Goal: Task Accomplishment & Management: Use online tool/utility

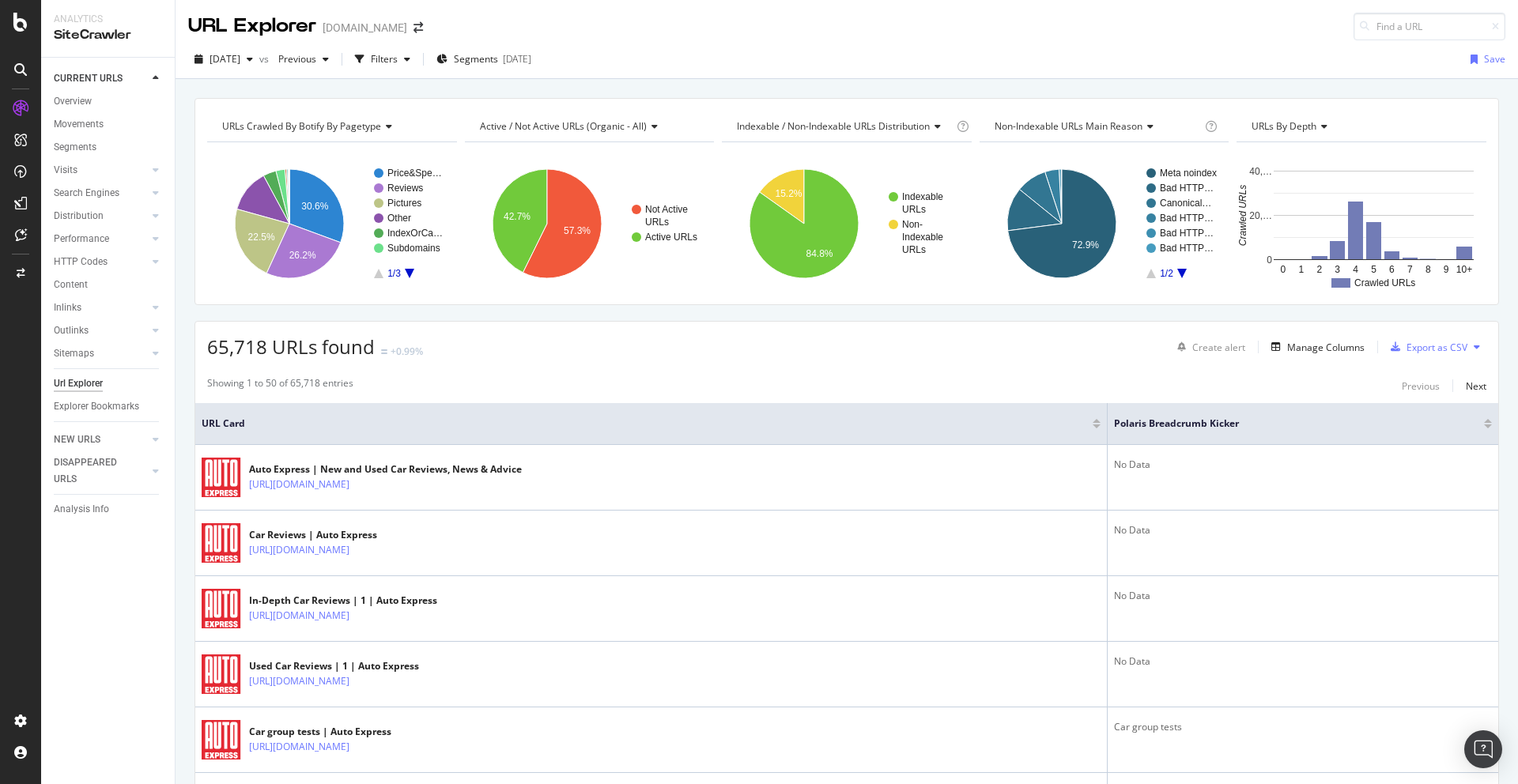
scroll to position [405, 0]
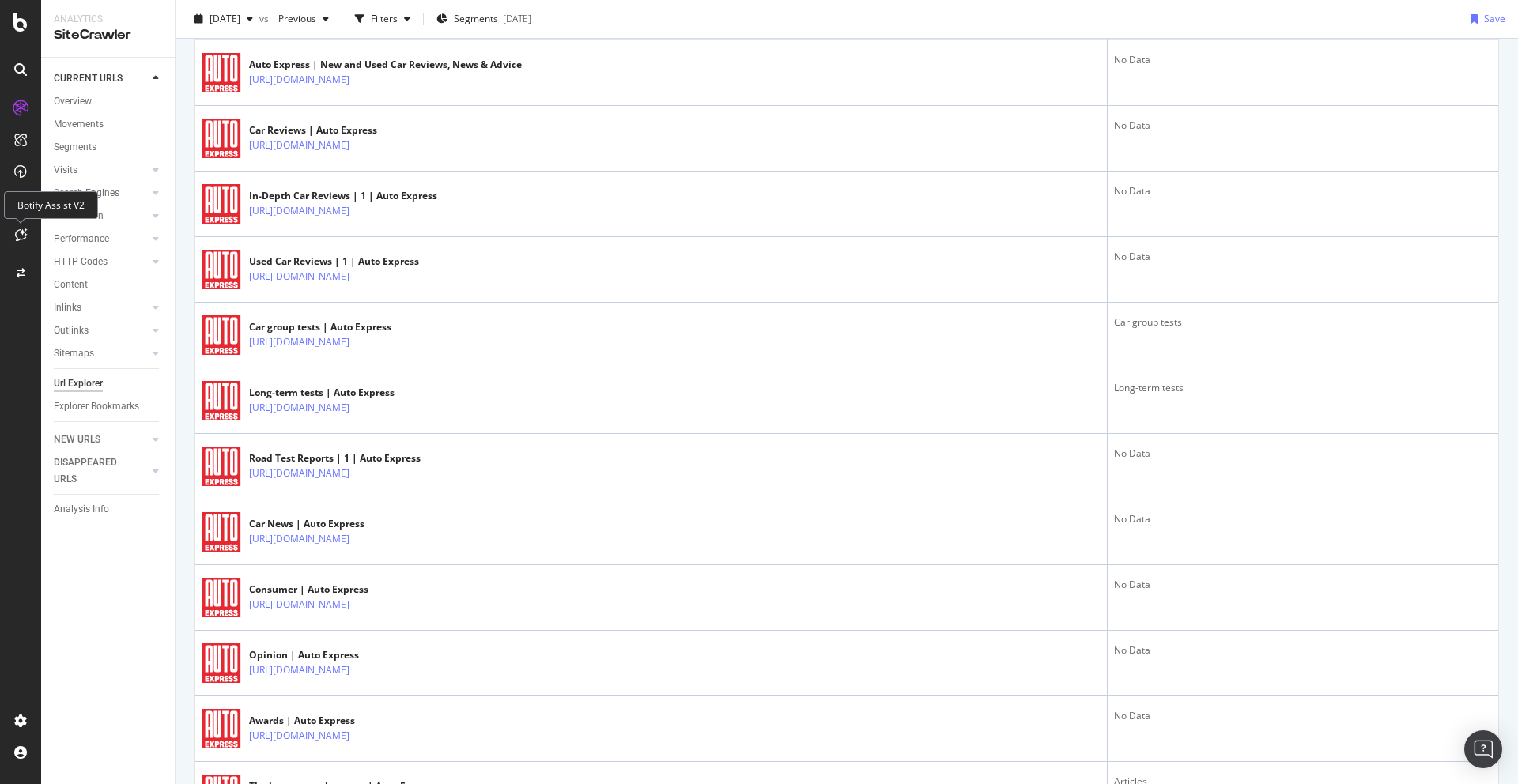
click at [20, 234] on icon at bounding box center [21, 234] width 12 height 12
click at [12, 230] on div at bounding box center [21, 234] width 26 height 26
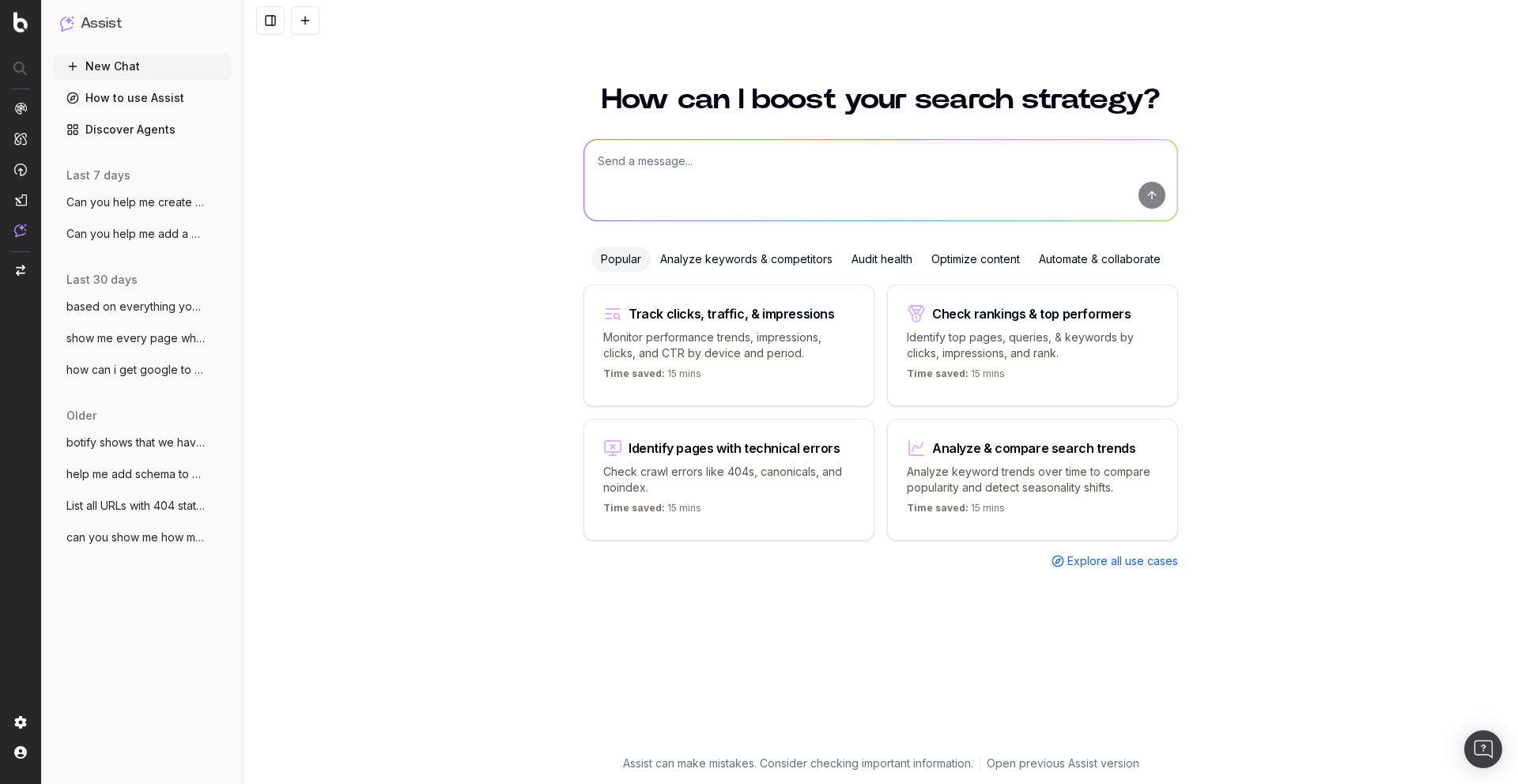
click at [713, 179] on textarea at bounding box center [880, 180] width 593 height 81
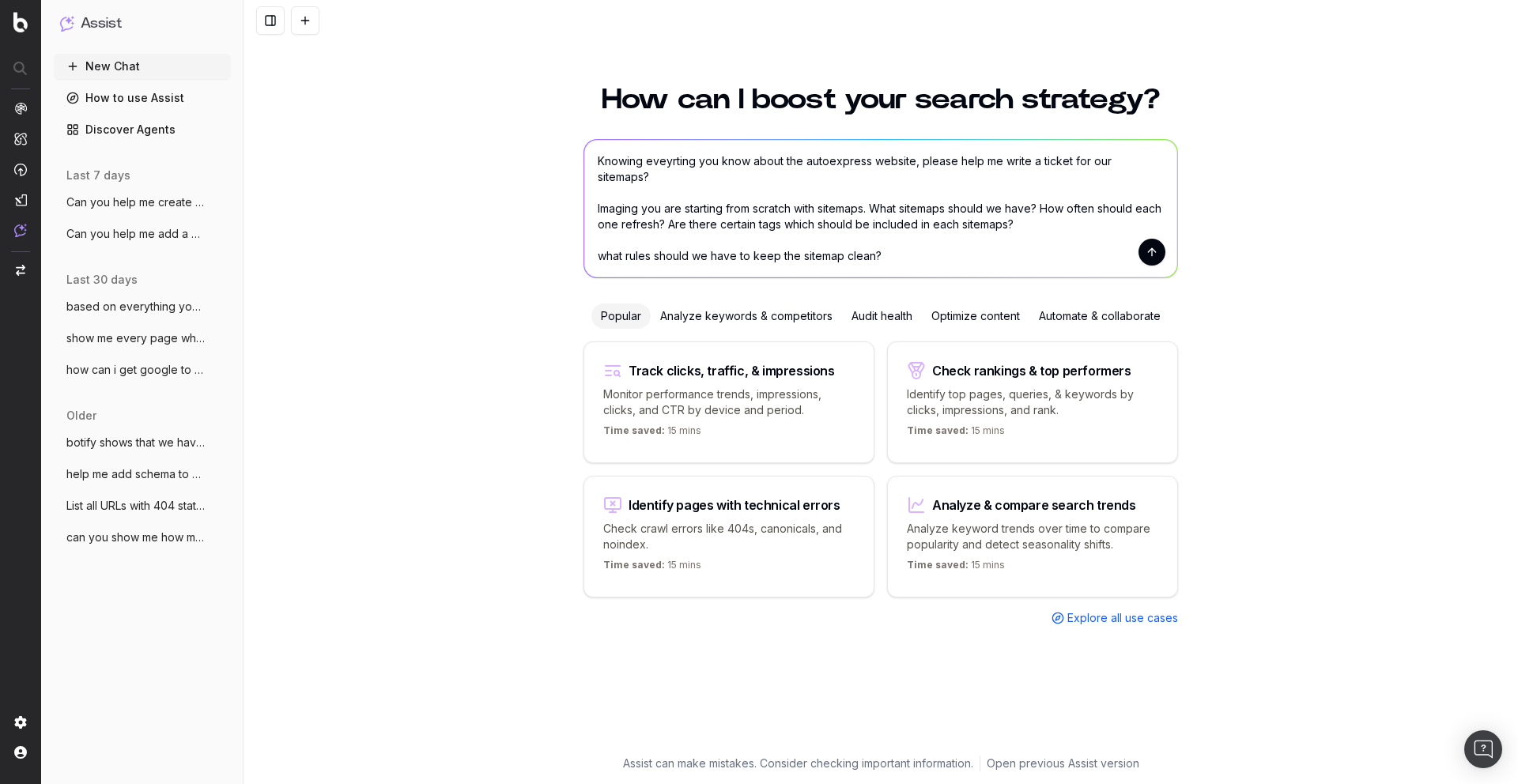
scroll to position [2, 0]
click at [712, 266] on textarea "Knowing eveyrting you know about the autoexpress website, please help me write …" at bounding box center [880, 208] width 593 height 137
type textarea "Knowing eveyrting you know about the autoexpress website, please help me write …"
click at [1150, 254] on button "submit" at bounding box center [1152, 252] width 27 height 27
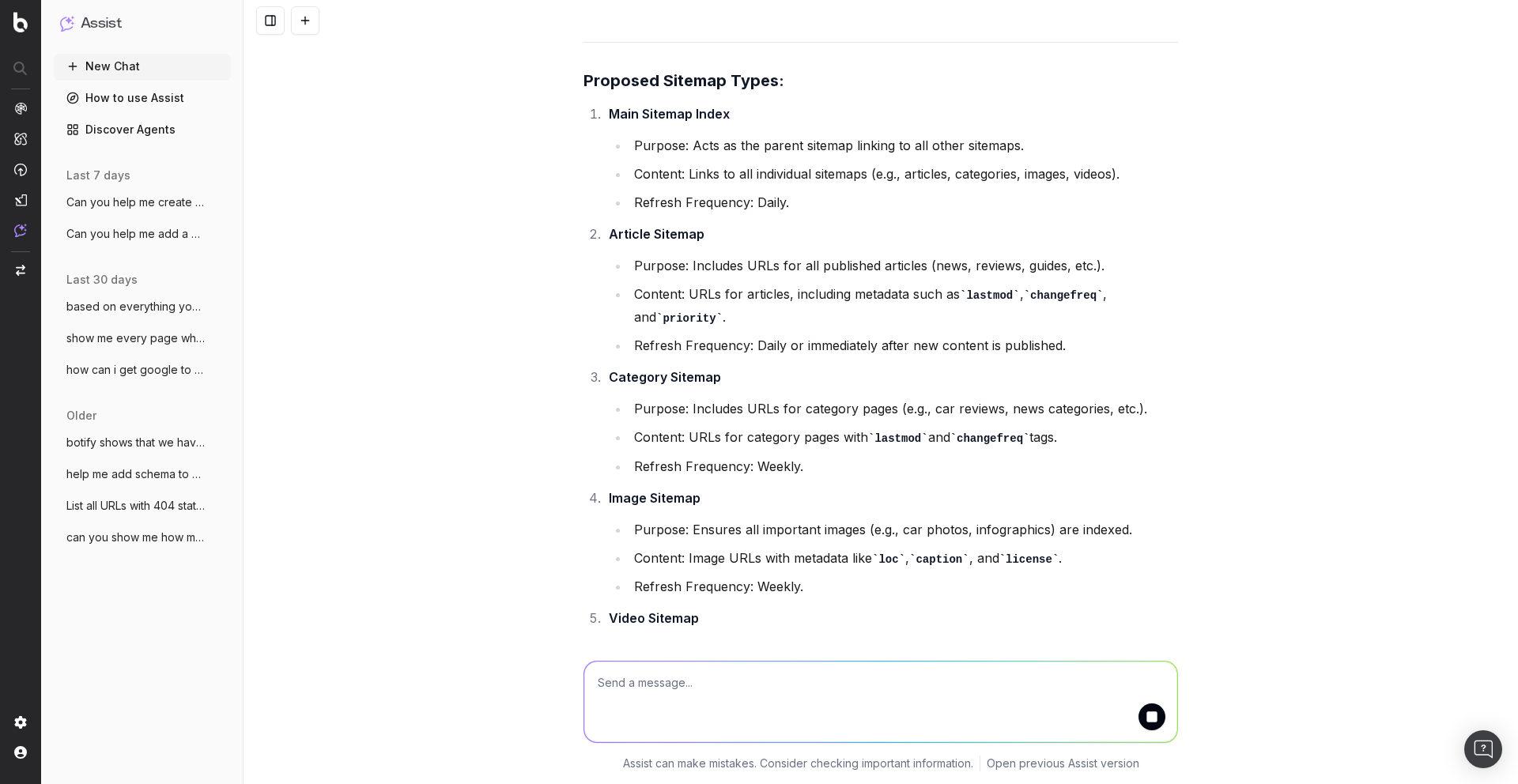
scroll to position [565, 0]
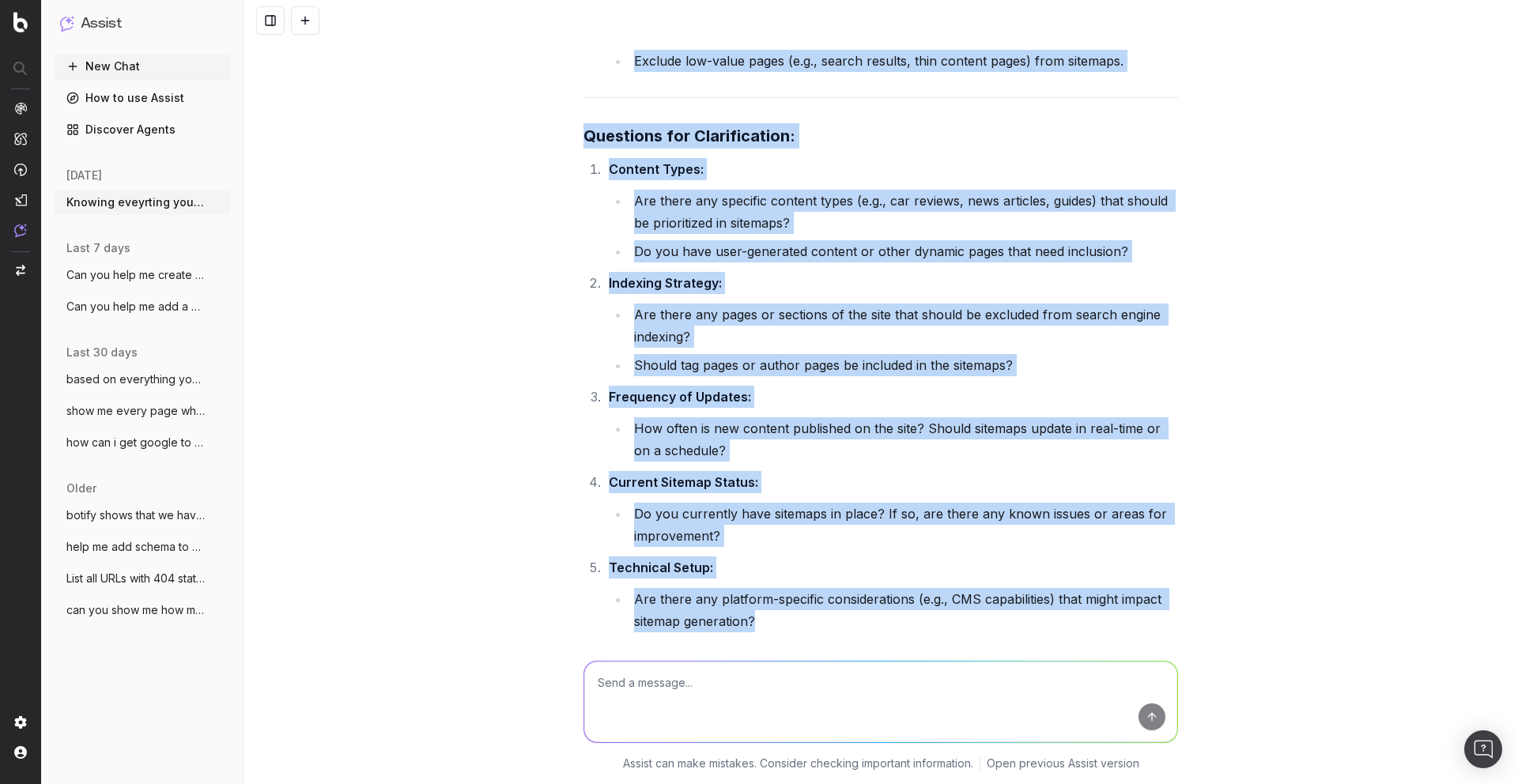
scroll to position [2233, 0]
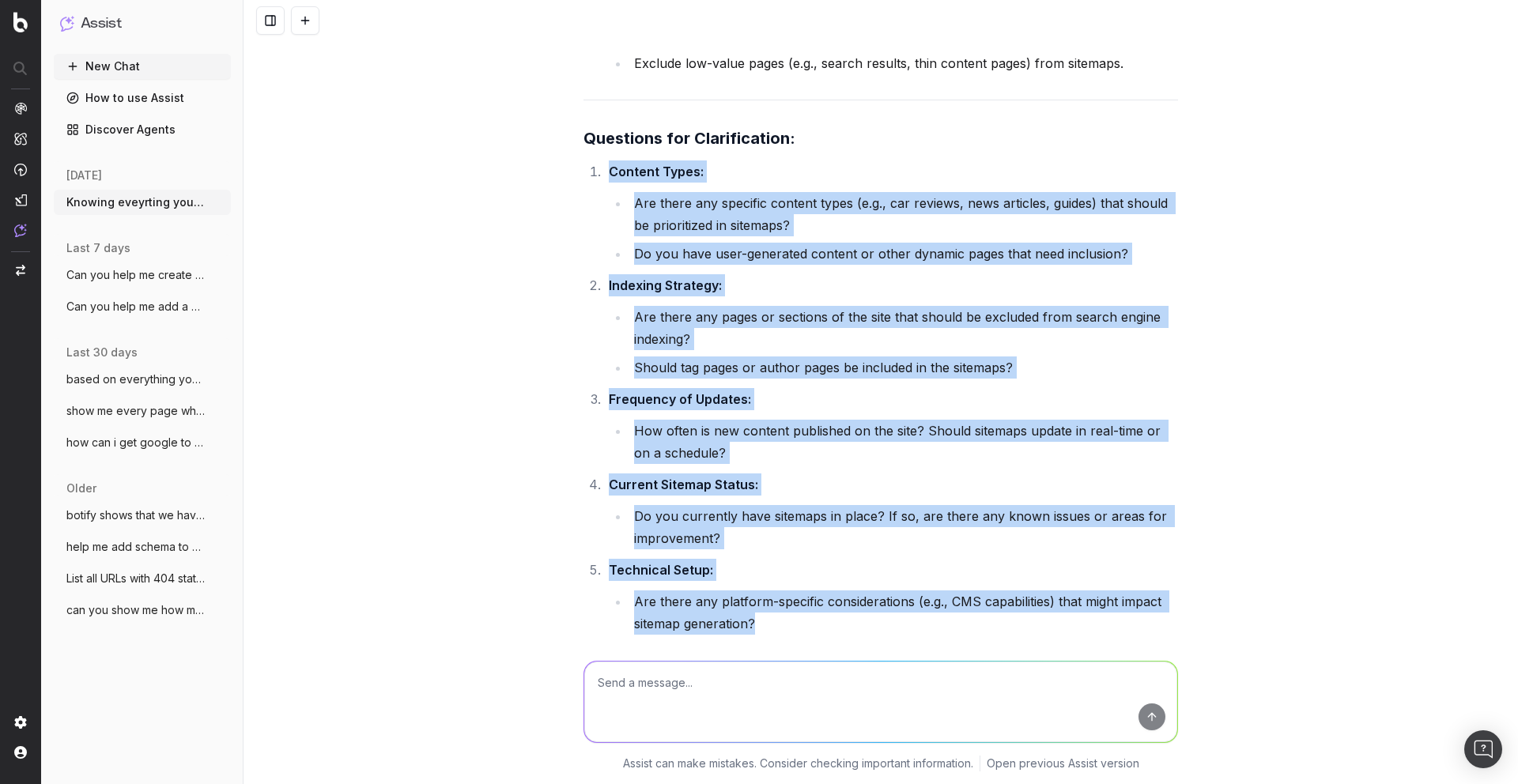
drag, startPoint x: 765, startPoint y: 464, endPoint x: 609, endPoint y: 96, distance: 399.7
click at [609, 160] on ol "Content Types: Are there any specific content types (e.g., car reviews, news ar…" at bounding box center [880, 397] width 594 height 474
copy ol "Content Types: Are there any specific content types (e.g., car reviews, news ar…"
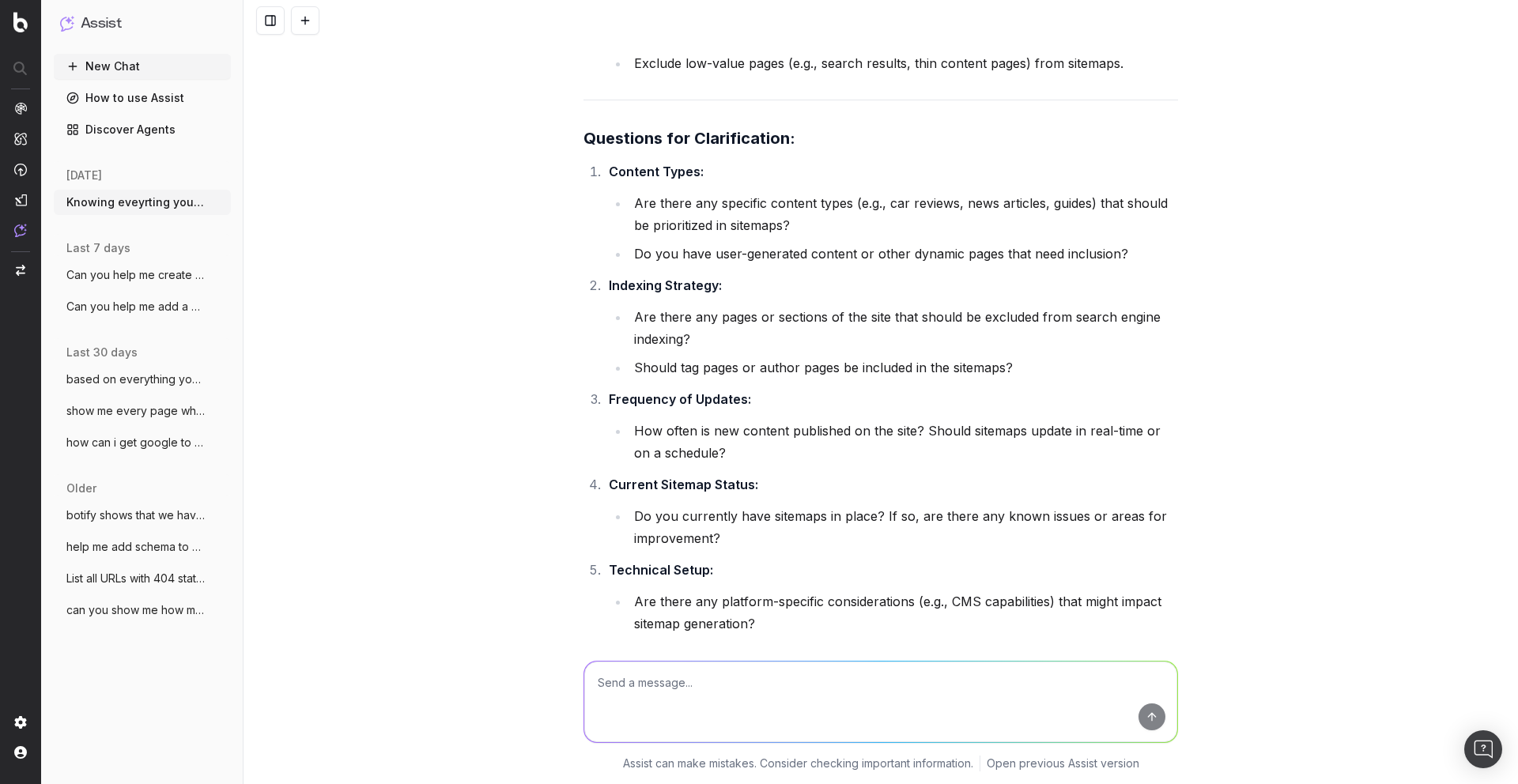
click at [708, 691] on textarea at bounding box center [880, 702] width 593 height 81
paste textarea "Content Types: Are there any specific content types (e.g., car reviews, news ar…"
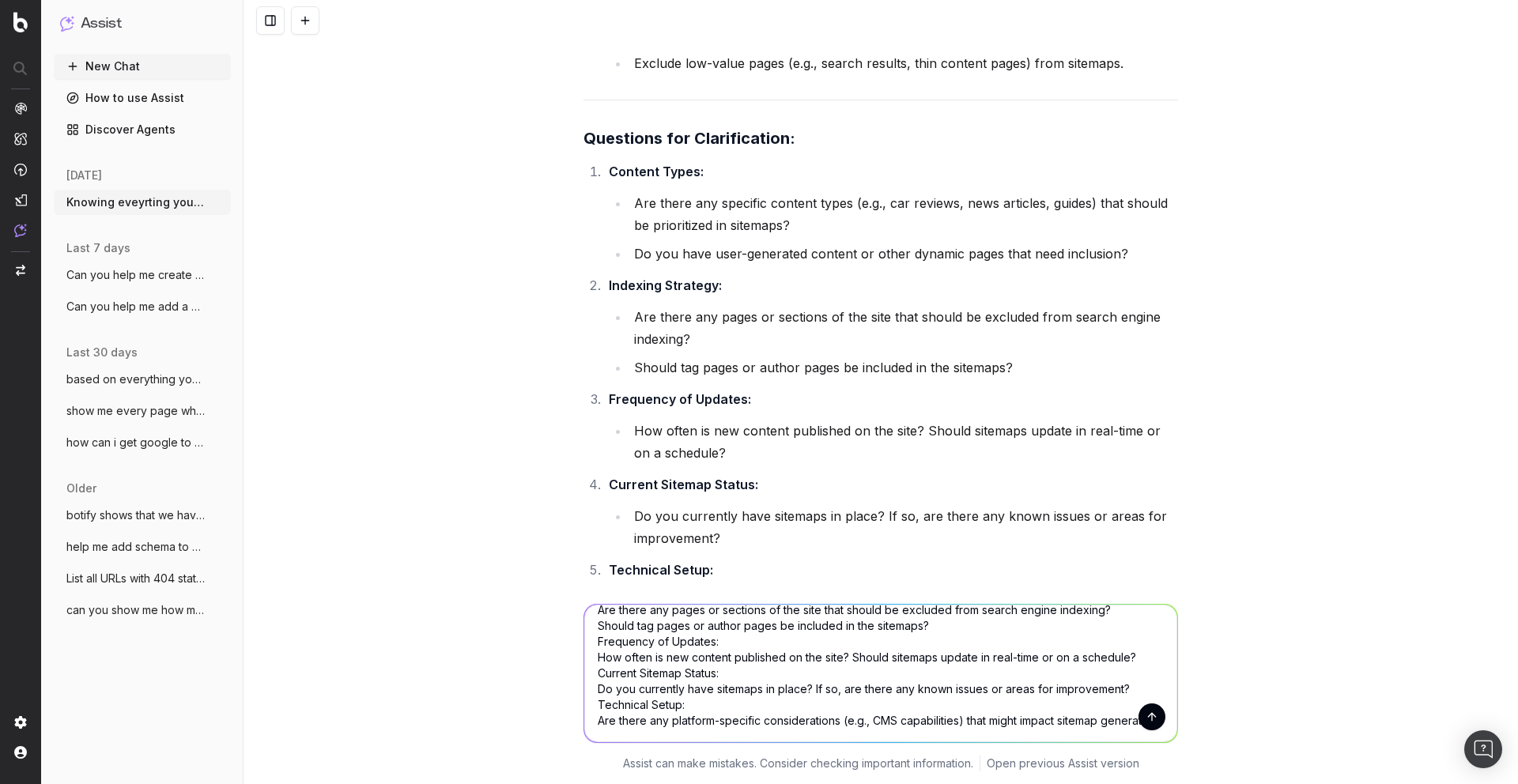
scroll to position [0, 0]
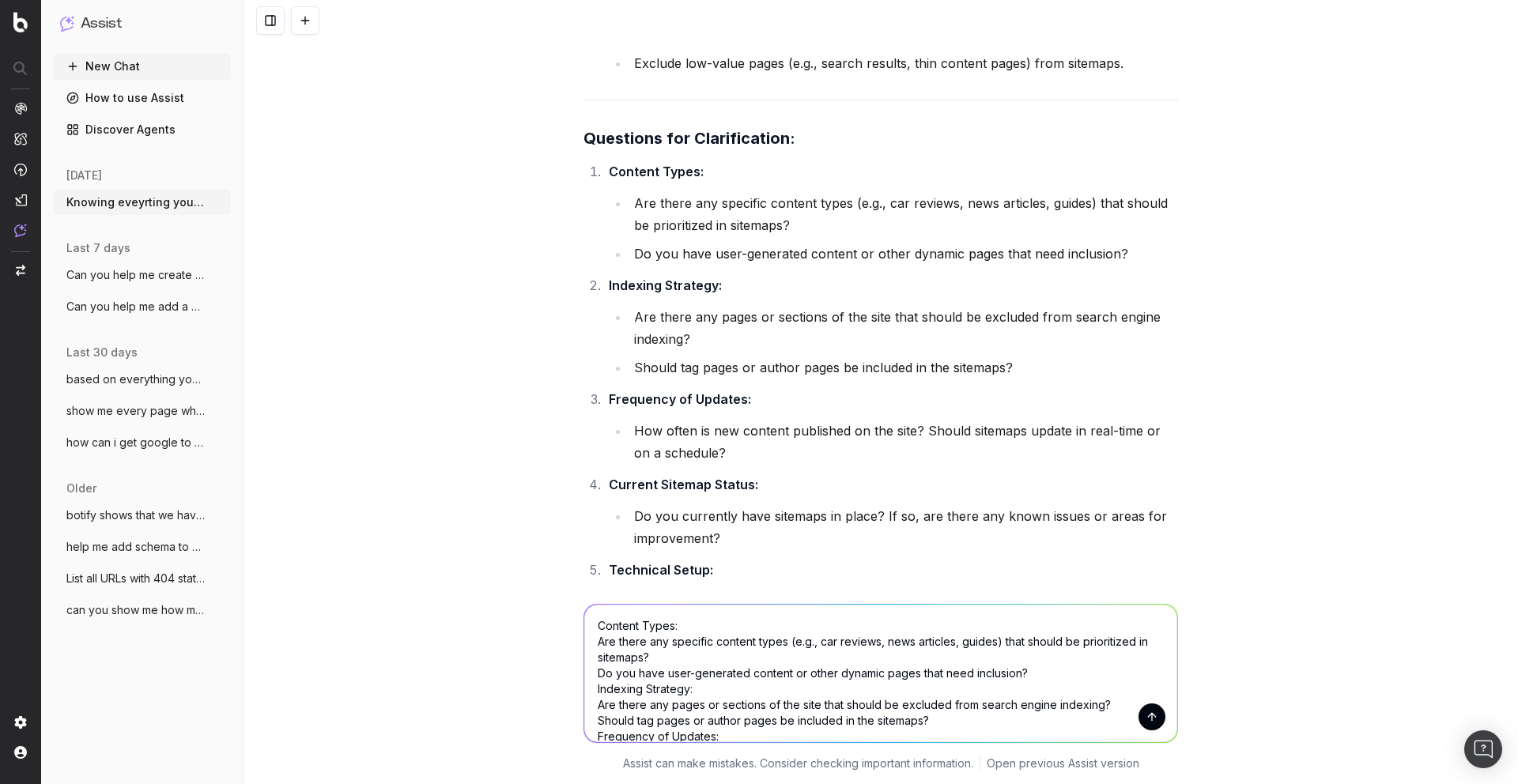
drag, startPoint x: 685, startPoint y: 627, endPoint x: 526, endPoint y: 630, distance: 159.0
click at [526, 630] on div "Content Types: Are there any specific content types (e.g., car reviews, news ar…" at bounding box center [880, 684] width 1274 height 199
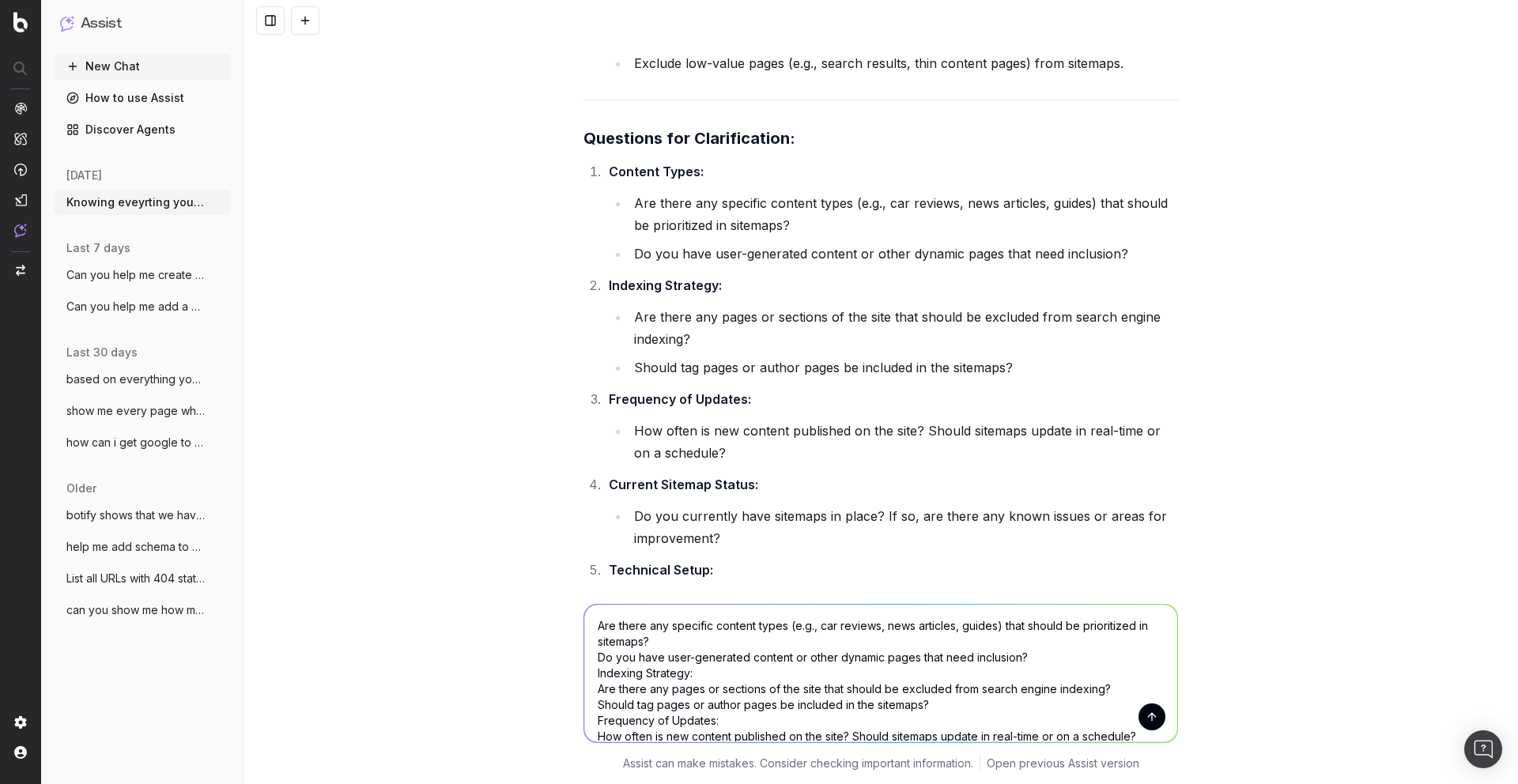
click at [700, 650] on textarea "Are there any specific content types (e.g., car reviews, news articles, guides)…" at bounding box center [880, 673] width 593 height 137
click at [670, 638] on textarea "Are there any specific content types (e.g., car reviews, news articles, guides)…" at bounding box center [880, 673] width 593 height 137
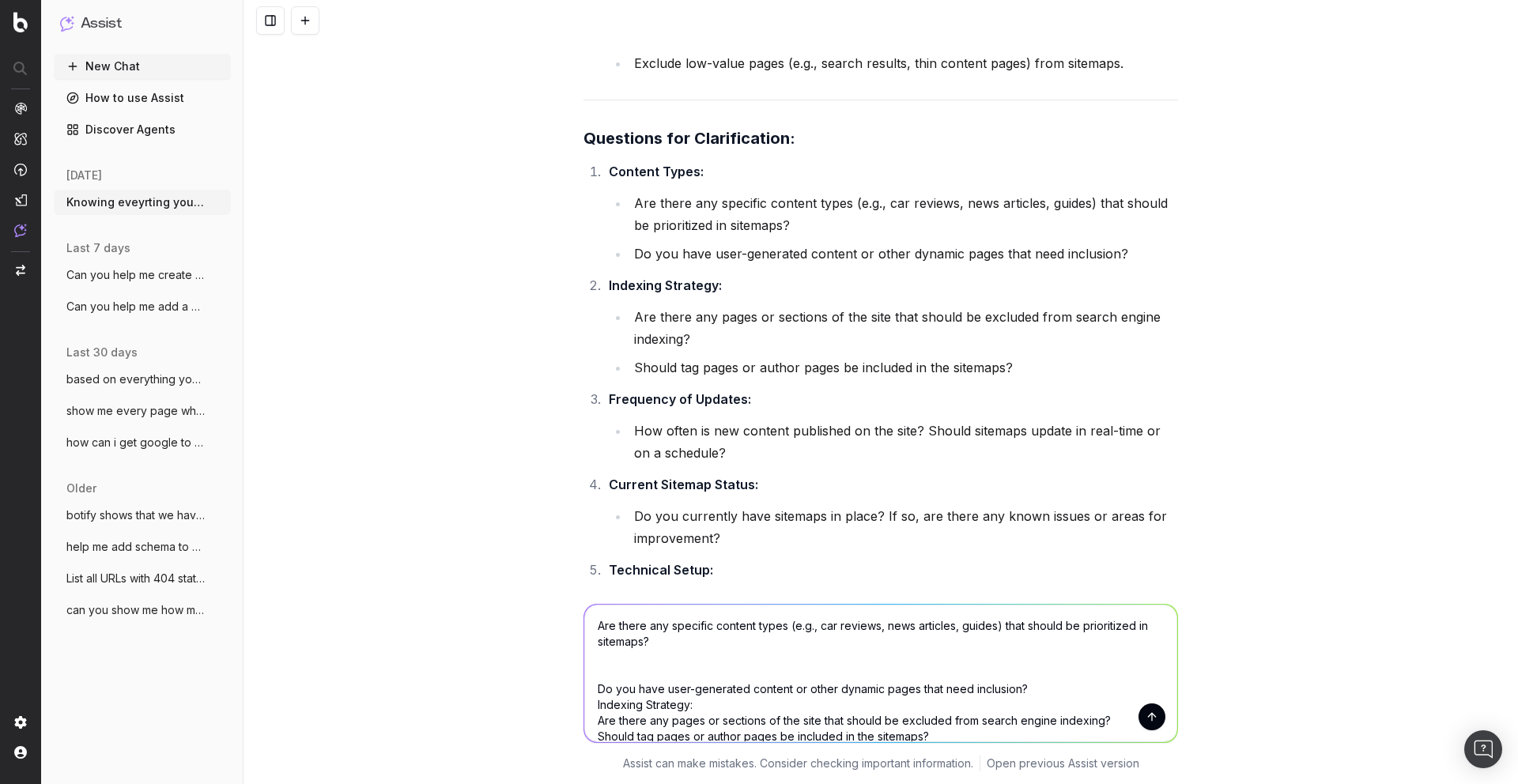
click at [707, 633] on textarea "Are there any specific content types (e.g., car reviews, news articles, guides)…" at bounding box center [880, 673] width 593 height 137
click at [690, 637] on textarea "Are there any specific content types (e.g., car reviews, news articles, guides)…" at bounding box center [880, 673] width 593 height 137
click at [928, 638] on textarea "Are there any specific content types (e.g., car reviews, news articles, guides)…" at bounding box center [880, 673] width 593 height 137
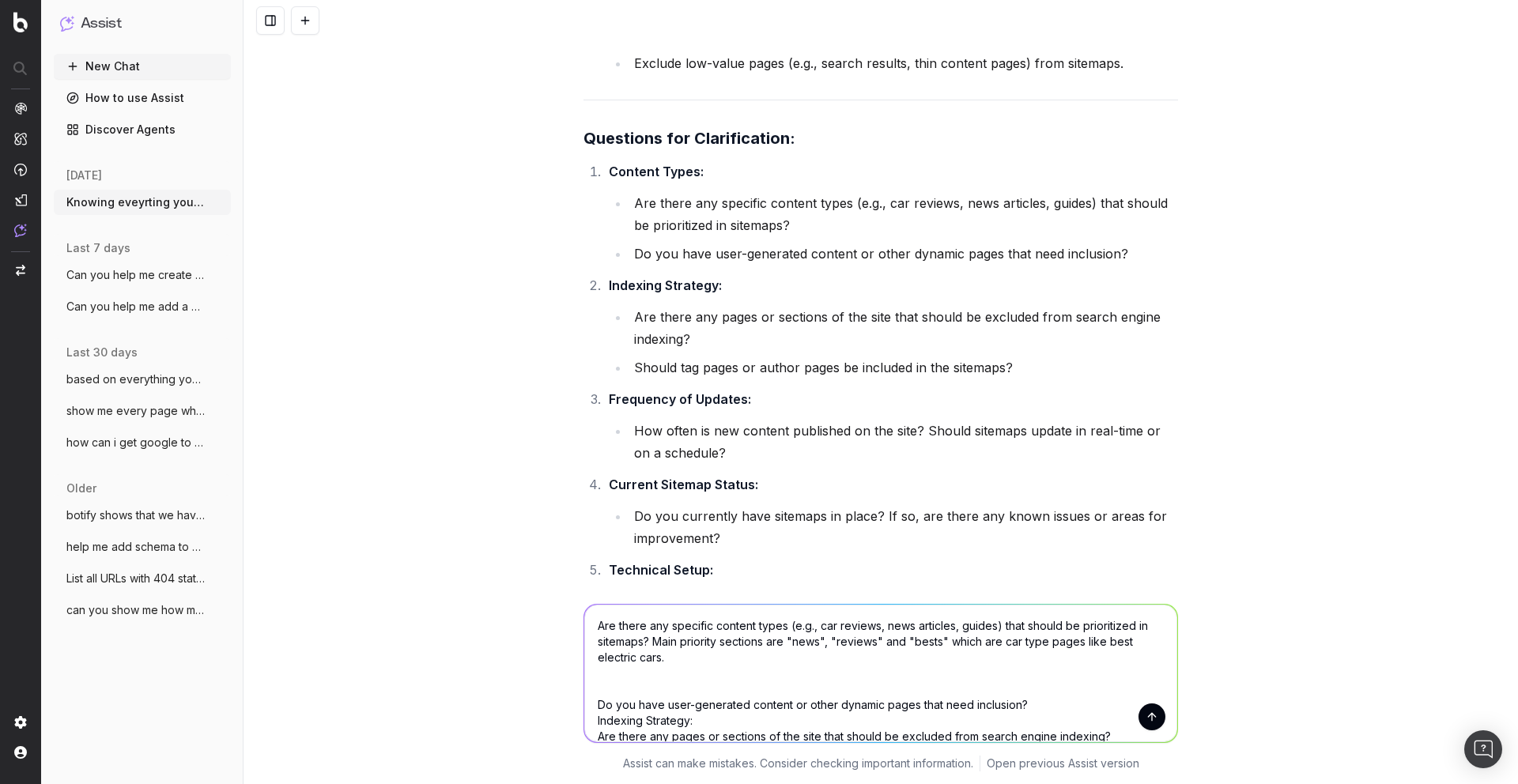
click at [736, 659] on textarea "Are there any specific content types (e.g., car reviews, news articles, guides)…" at bounding box center [880, 673] width 593 height 137
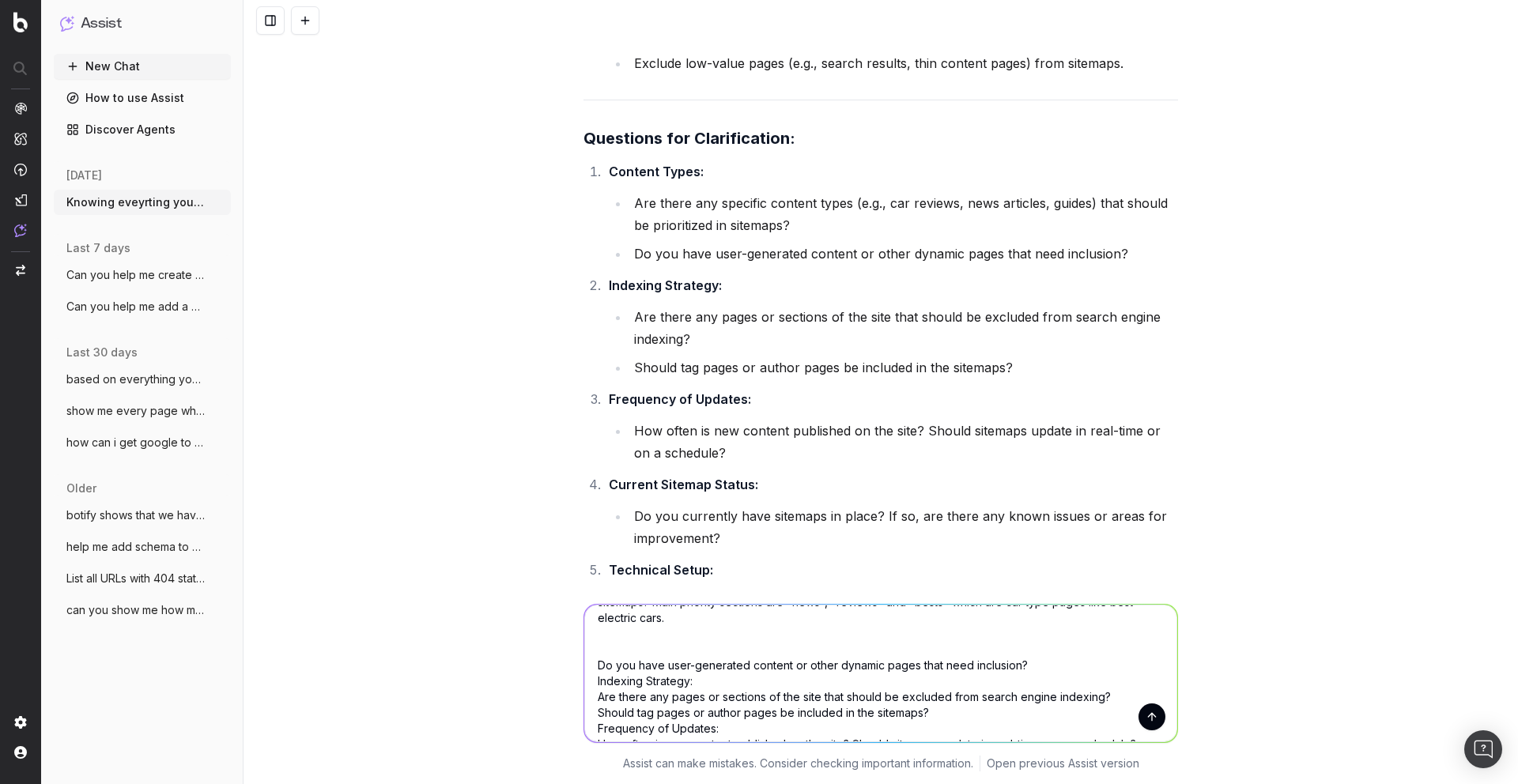
scroll to position [40, 0]
click at [720, 680] on textarea "Are there any specific content types (e.g., car reviews, news articles, guides)…" at bounding box center [880, 673] width 593 height 137
click at [1050, 662] on textarea "Are there any specific content types (e.g., car reviews, news articles, guides)…" at bounding box center [880, 673] width 593 height 137
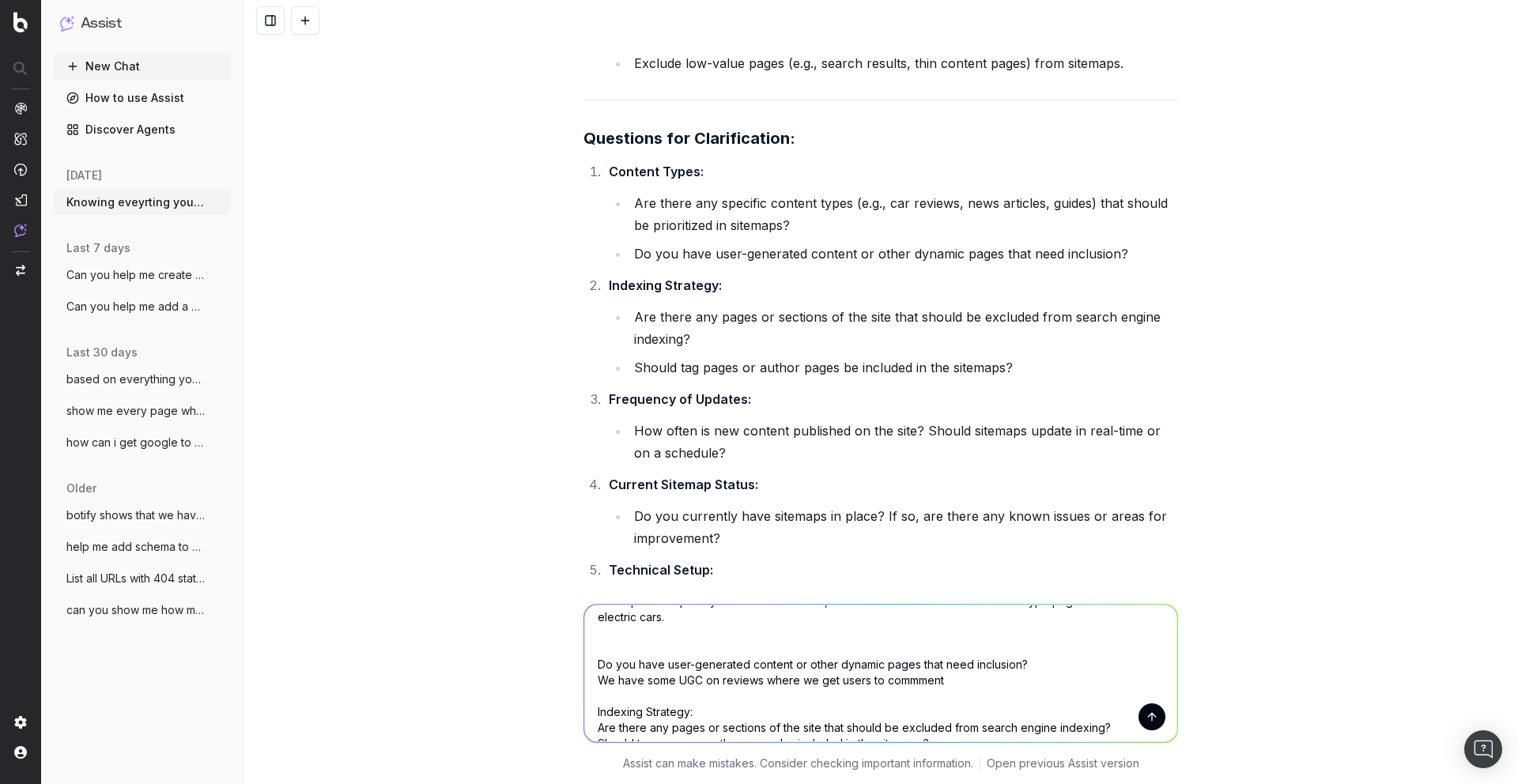
click at [907, 681] on textarea "Are there any specific content types (e.g., car reviews, news articles, guides)…" at bounding box center [880, 673] width 593 height 137
click at [986, 682] on textarea "Are there any specific content types (e.g., car reviews, news articles, guides)…" at bounding box center [880, 673] width 593 height 137
click at [622, 695] on textarea "Are there any specific content types (e.g., car reviews, news articles, guides)…" at bounding box center [880, 673] width 593 height 137
click at [873, 697] on textarea "Are there any specific content types (e.g., car reviews, news articles, guides)…" at bounding box center [880, 673] width 593 height 137
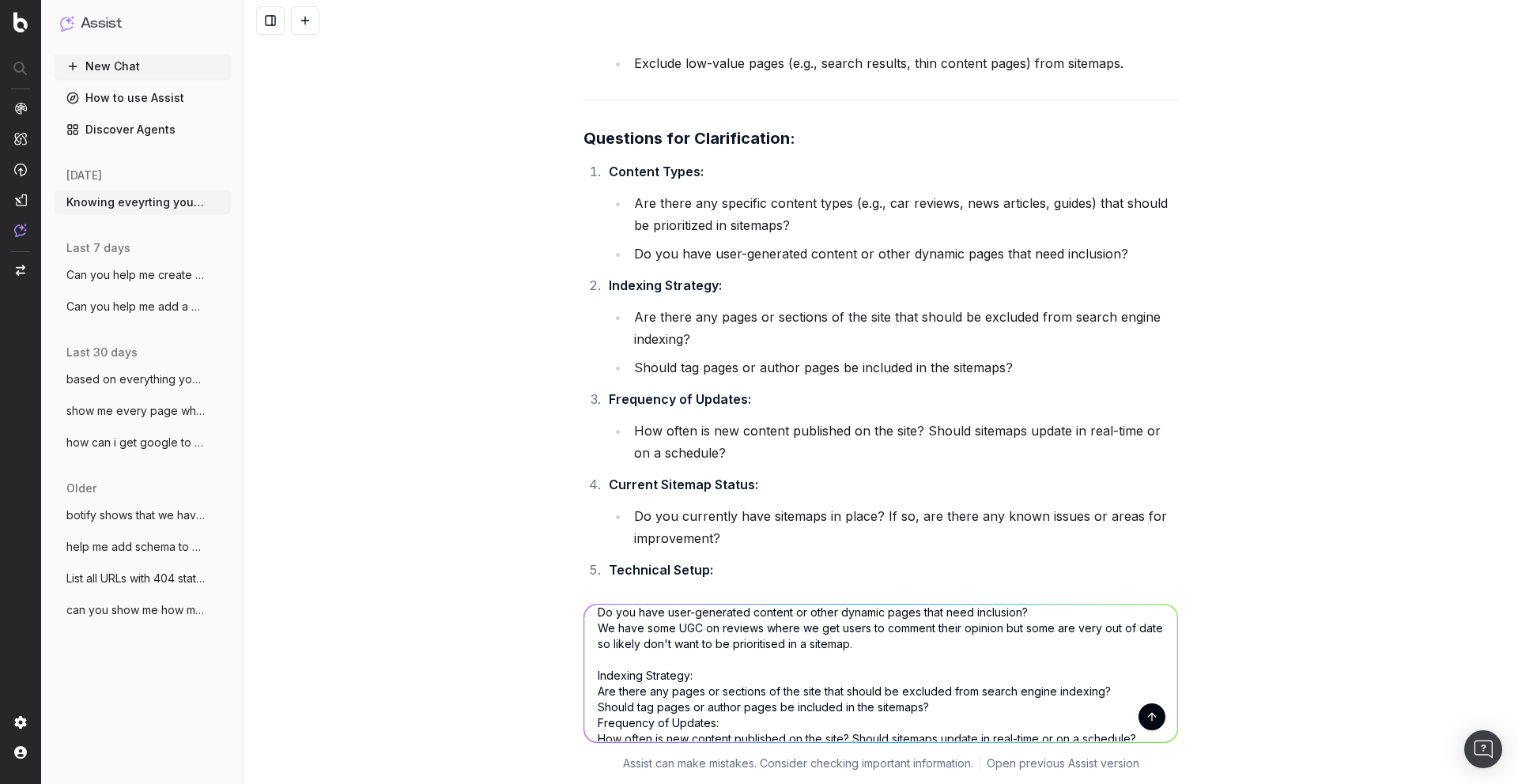
scroll to position [97, 0]
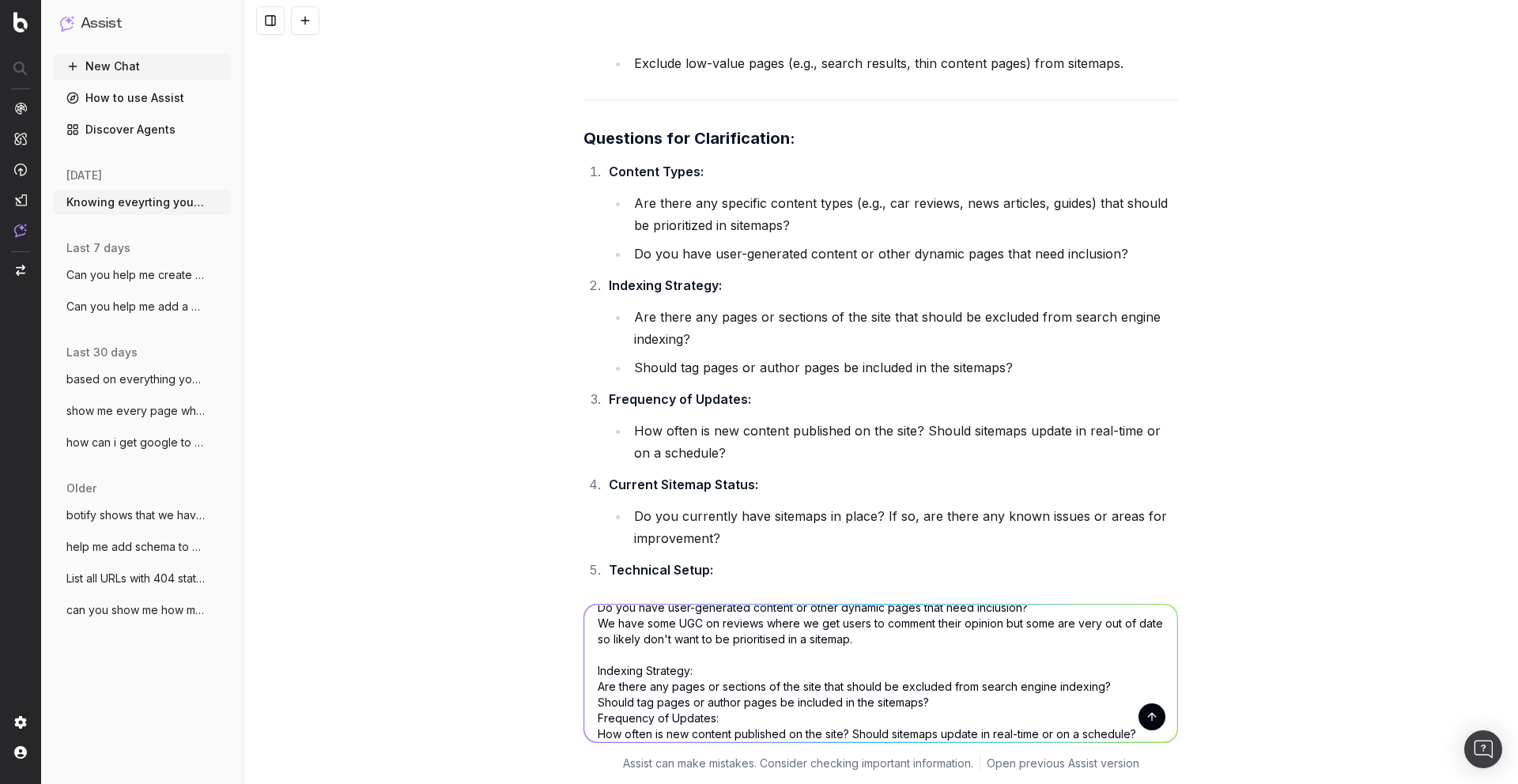
click at [1124, 684] on textarea "Are there any specific content types (e.g., car reviews, news articles, guides)…" at bounding box center [880, 673] width 593 height 137
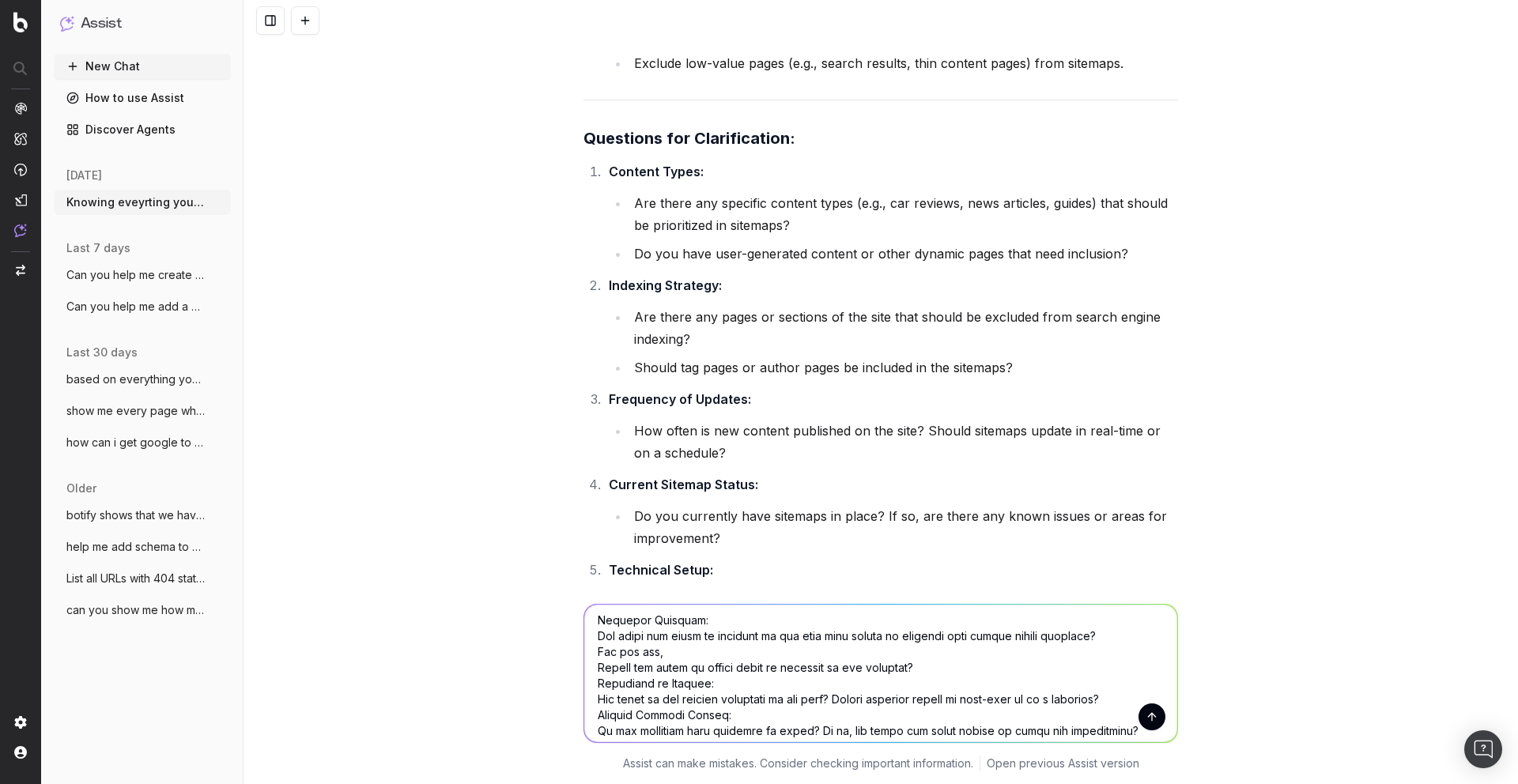
scroll to position [150, 0]
click at [943, 669] on textarea at bounding box center [880, 673] width 593 height 137
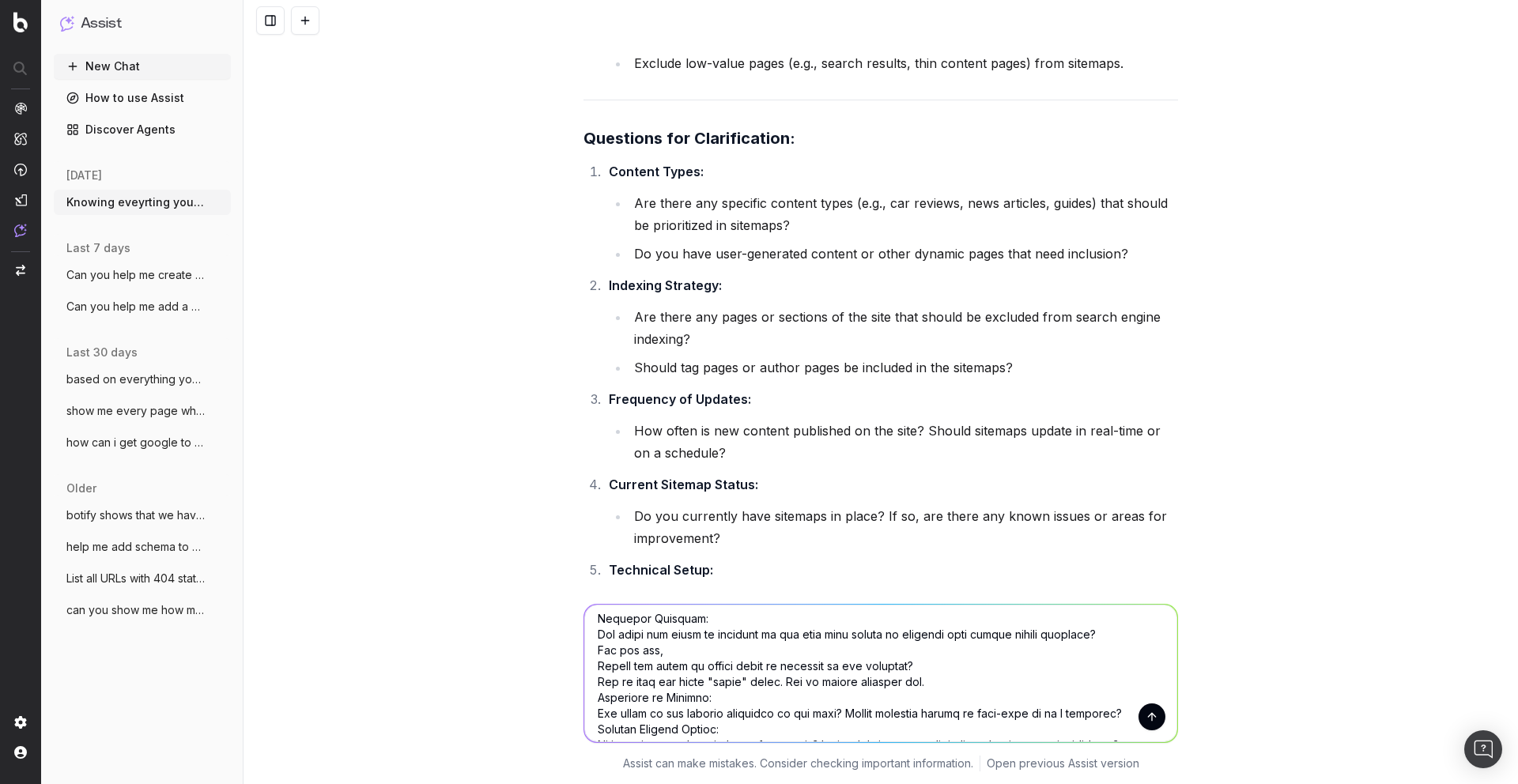
click at [898, 679] on textarea at bounding box center [880, 673] width 593 height 137
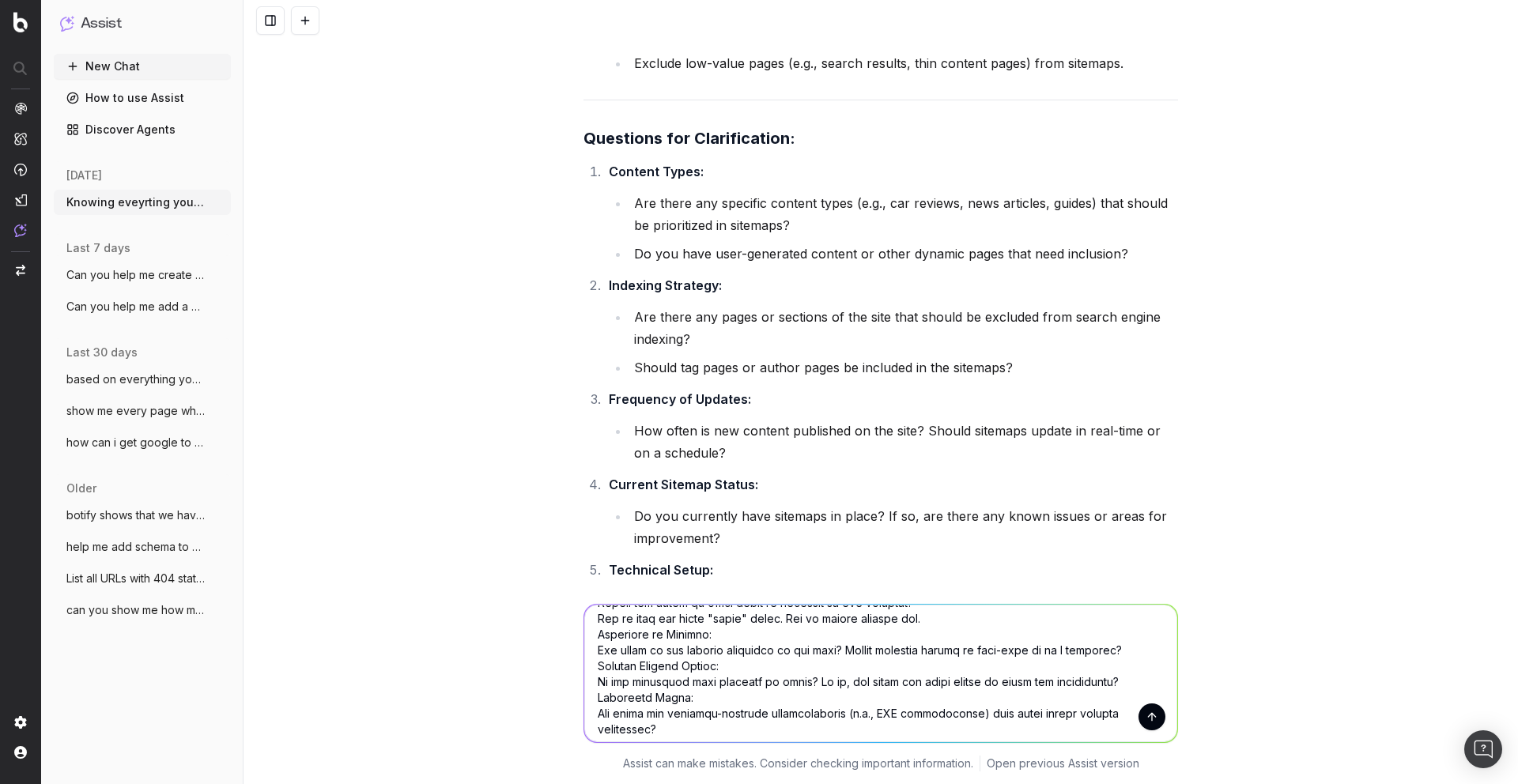
scroll to position [211, 0]
click at [1144, 655] on textarea at bounding box center [880, 673] width 593 height 137
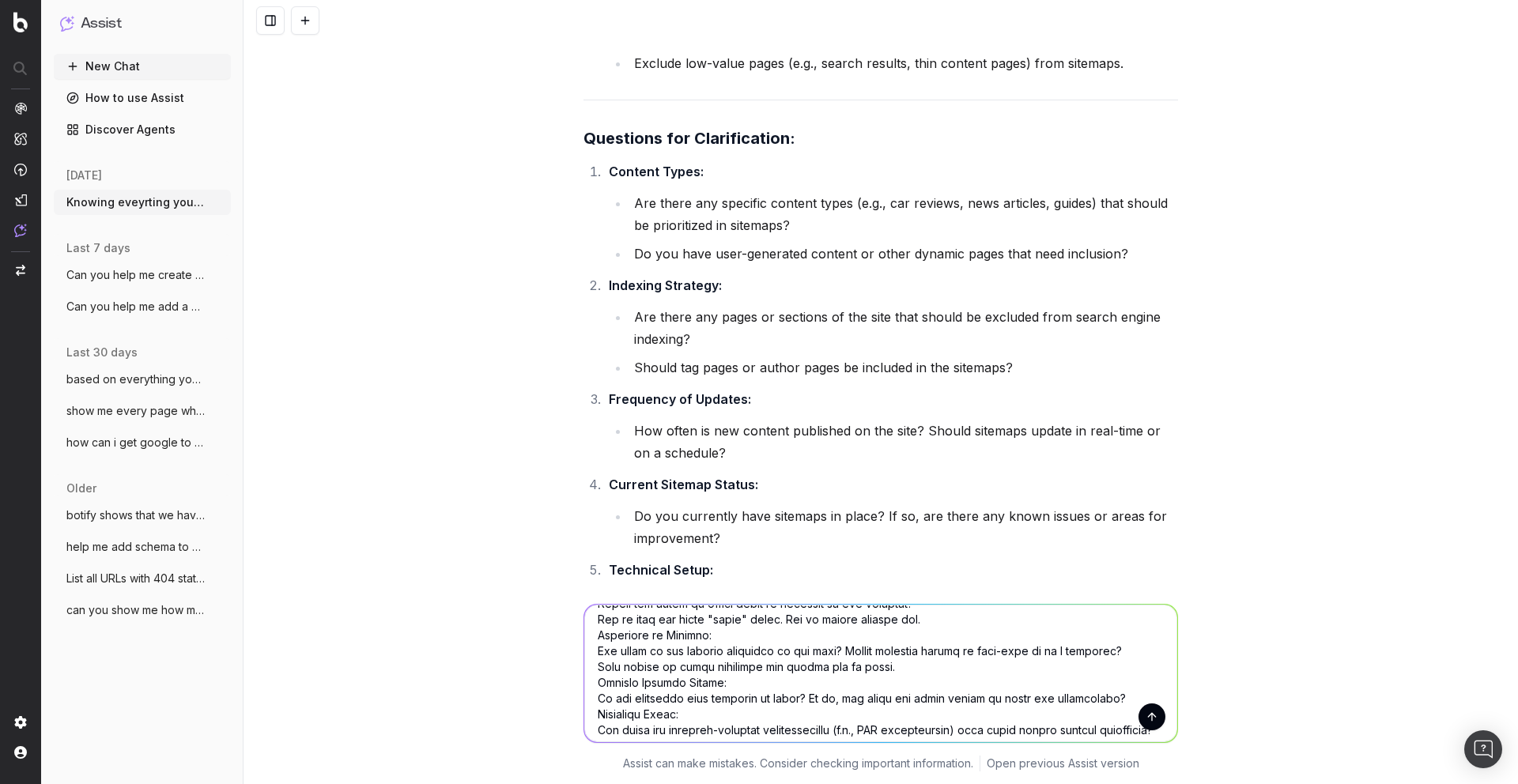
scroll to position [232, 0]
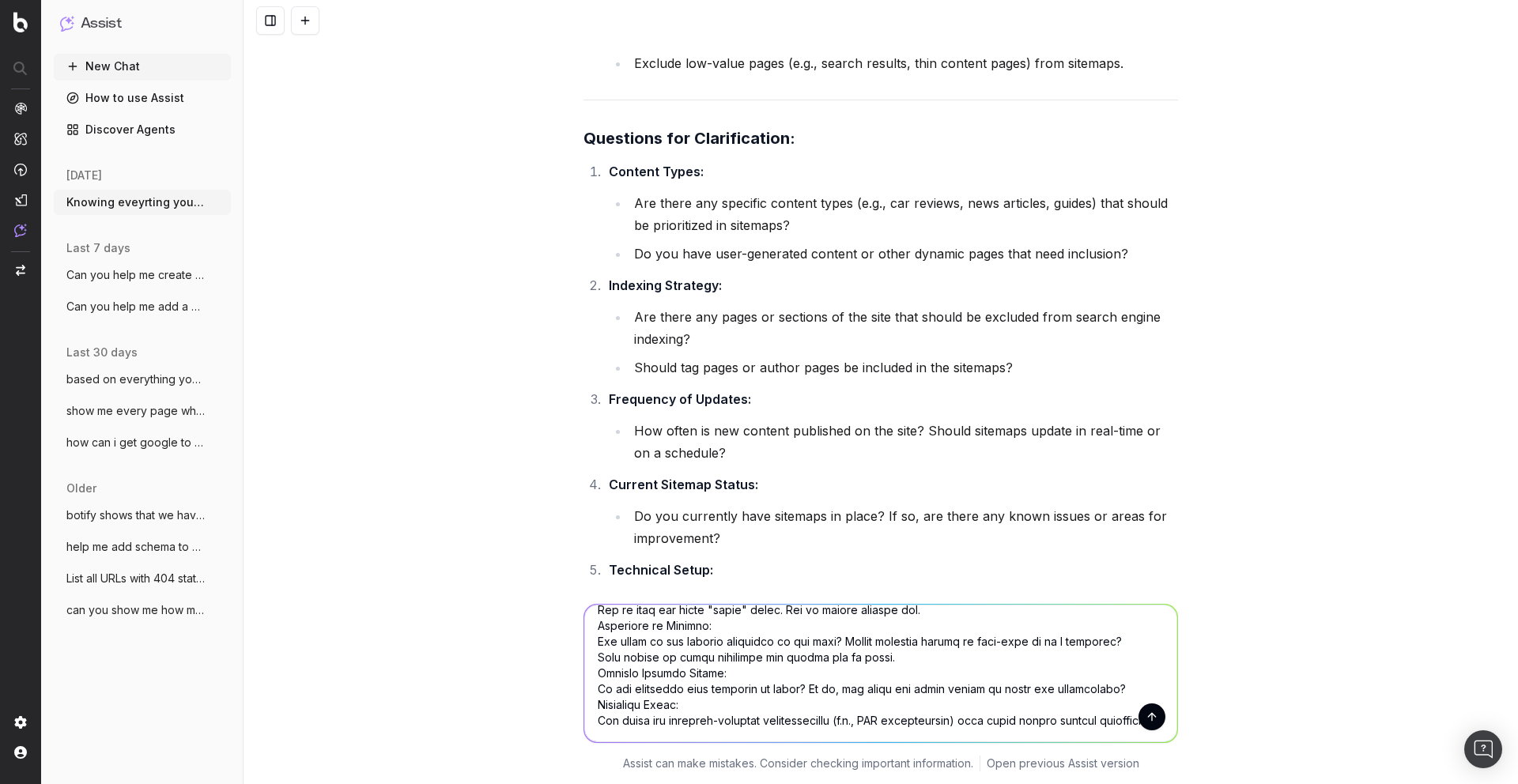
click at [1148, 675] on textarea at bounding box center [880, 673] width 593 height 137
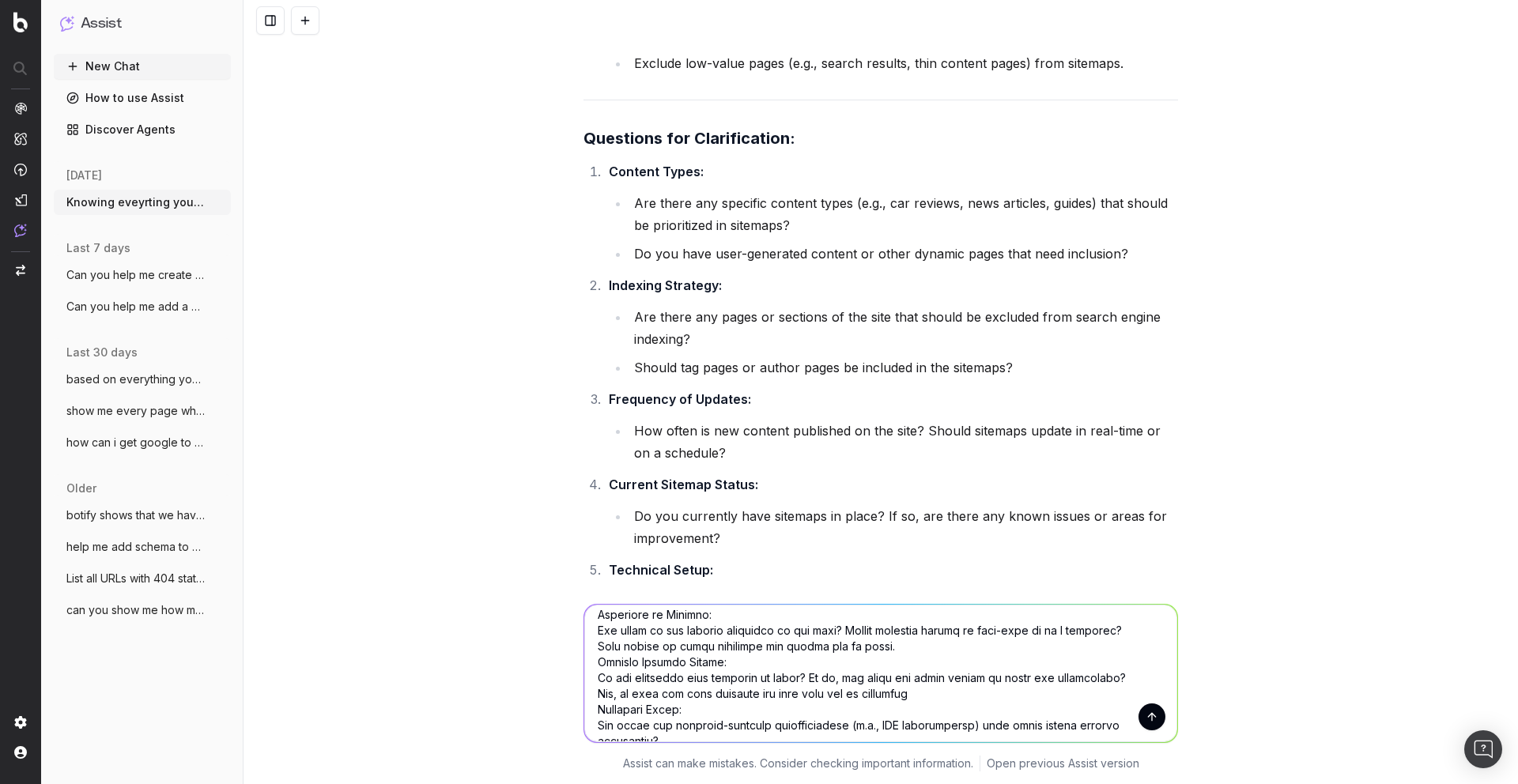
scroll to position [253, 0]
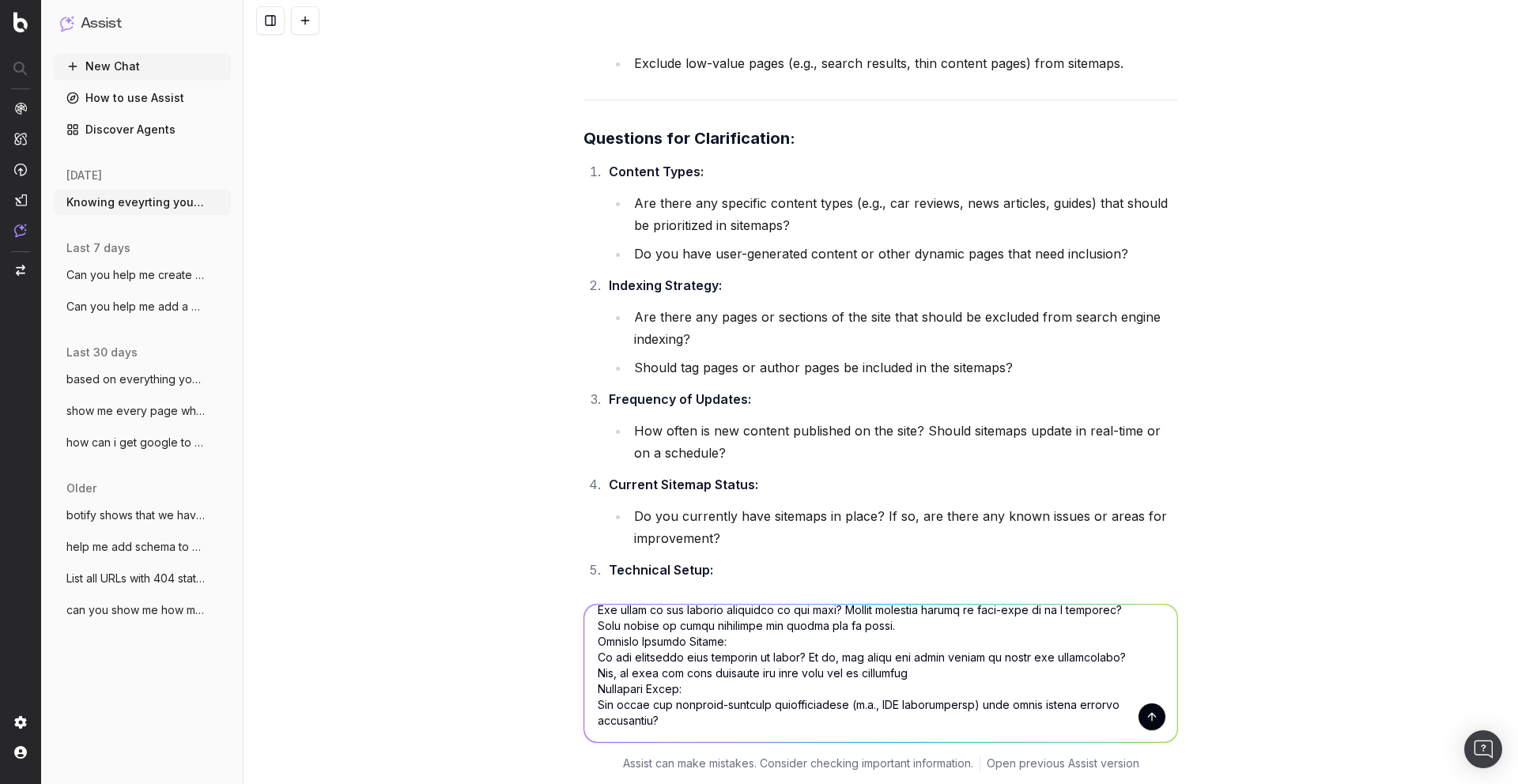
click at [699, 718] on textarea at bounding box center [880, 673] width 593 height 137
type textarea "Are there any specific content types (e.g., car reviews, news articles, guides)…"
click at [1158, 719] on button "submit" at bounding box center [1152, 717] width 27 height 27
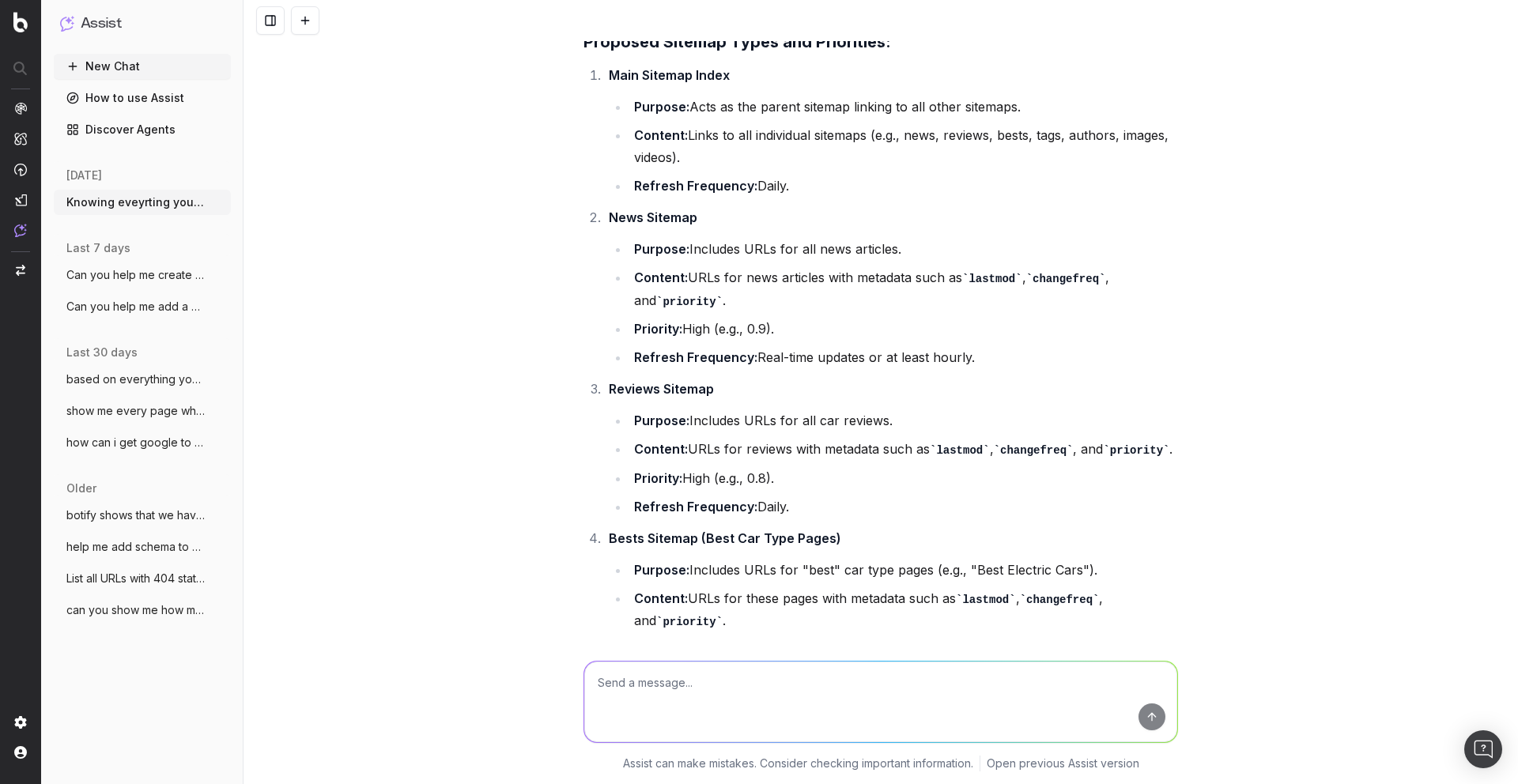
scroll to position [3871, 0]
click at [723, 673] on textarea at bounding box center [880, 702] width 593 height 81
paste textarea "<?xml version="1.0" encoding="UTF-8"?> <urlset xmlns="http://www.sitemaps.org/s…"
type textarea "should we add these kind of tags to the news sitemapp too? <?xml version="1.0" …"
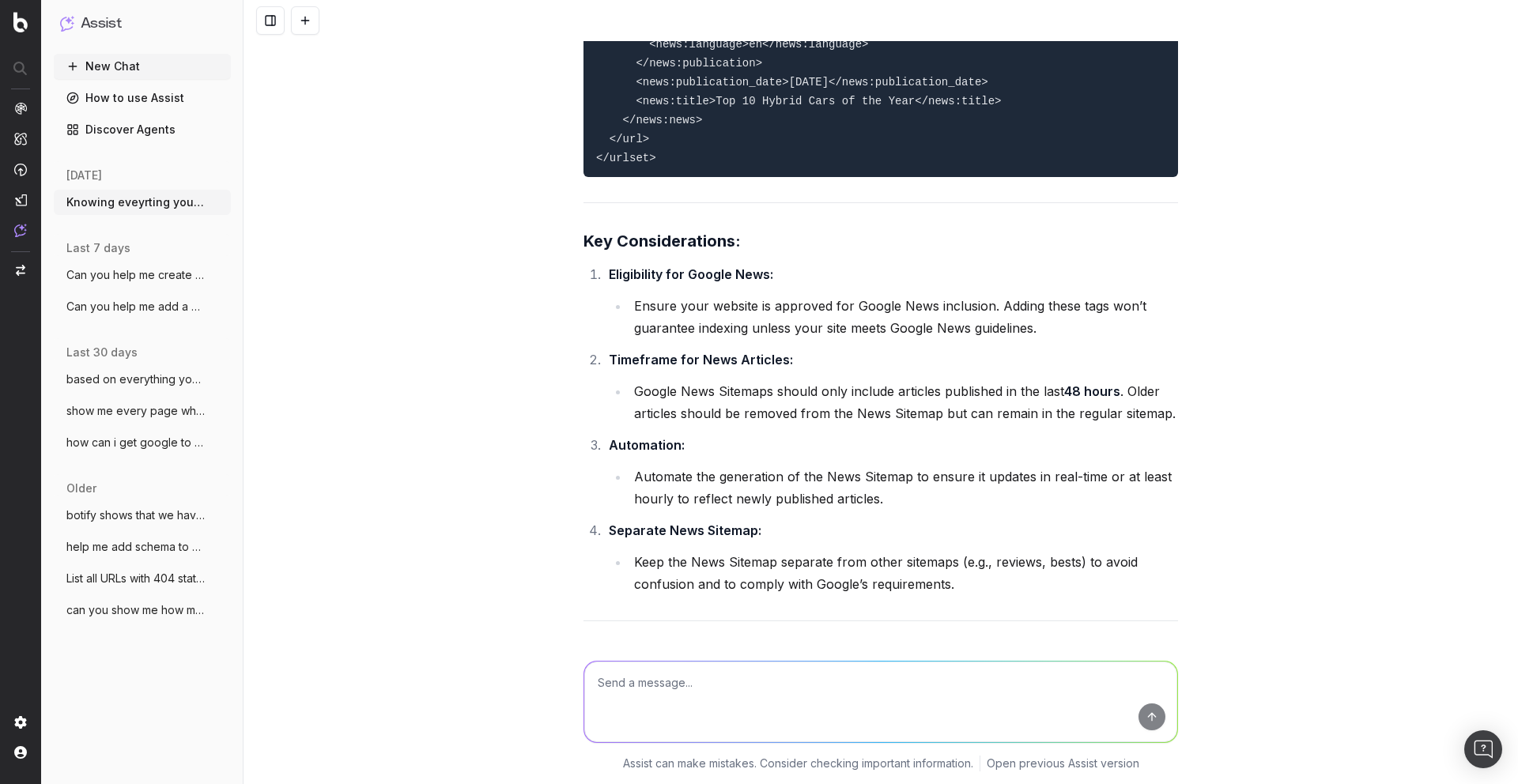
scroll to position [8733, 0]
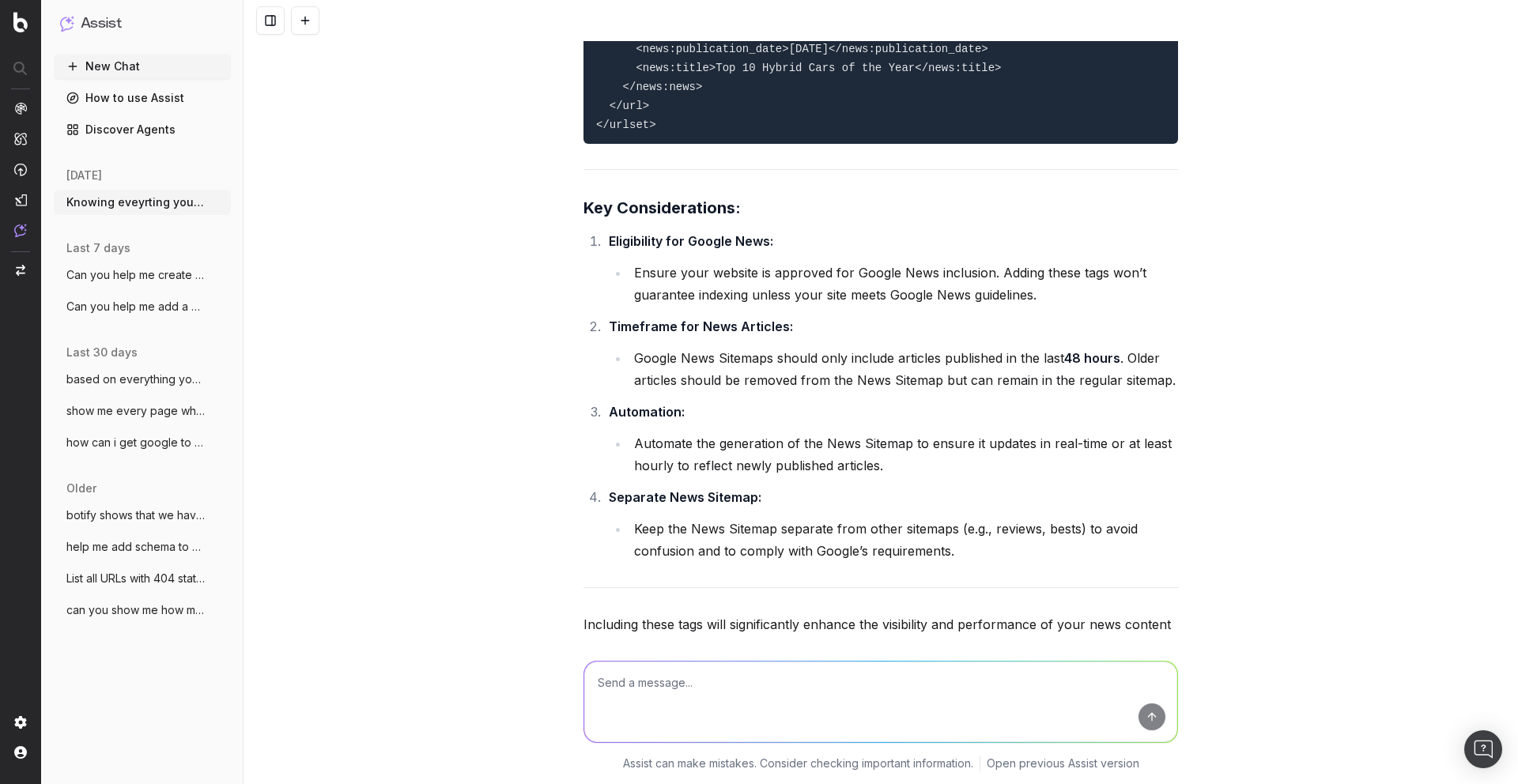
click at [725, 696] on textarea at bounding box center [880, 702] width 593 height 81
type textarea "Resend ticket with that info"
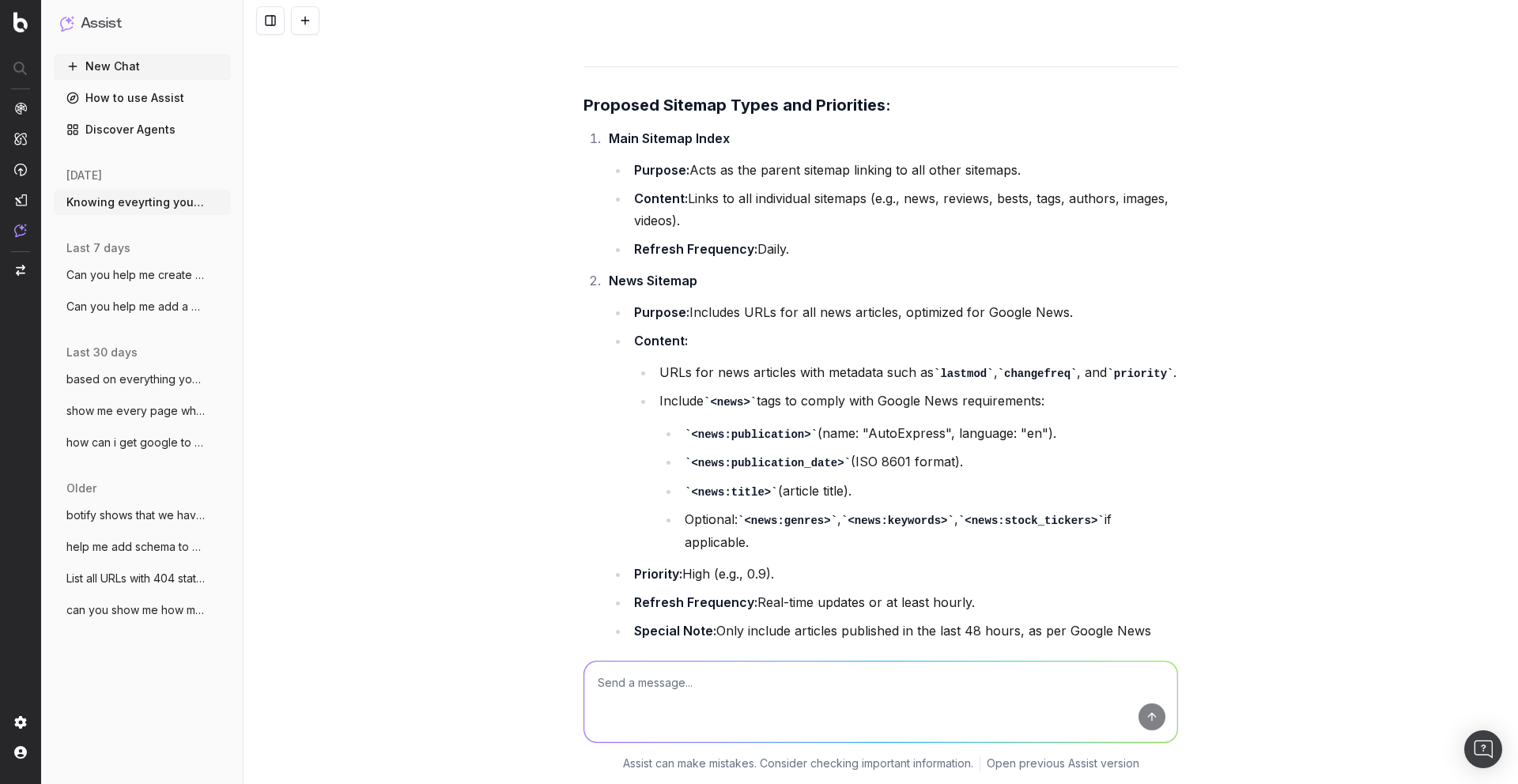
scroll to position [9661, 0]
drag, startPoint x: 616, startPoint y: 681, endPoint x: 558, endPoint y: 681, distance: 58.0
click at [558, 681] on div "The news sitemap shou The news sitemap shou Assist can make mistakes. Consider …" at bounding box center [880, 712] width 1274 height 142
click at [779, 684] on textarea "We think the news sitemap shou" at bounding box center [880, 702] width 593 height 81
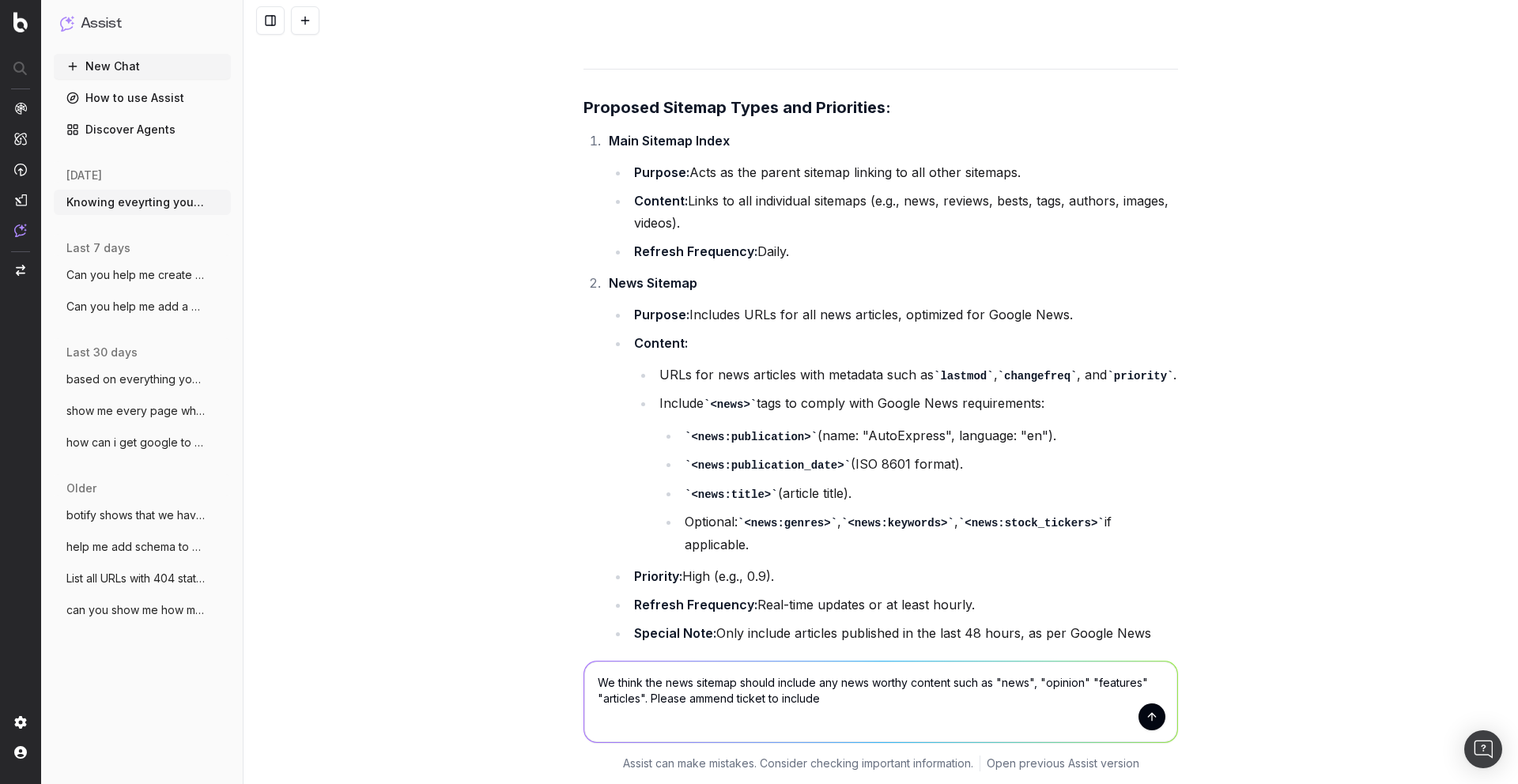
click at [704, 693] on textarea "We think the news sitemap should include any news worthy content such as "news"…" at bounding box center [880, 702] width 593 height 81
click at [858, 695] on textarea "We think the news sitemap should include any news worthy content such as "news"…" at bounding box center [880, 702] width 593 height 81
type textarea "We think the news sitemap should include any news worthy content such as "news"…"
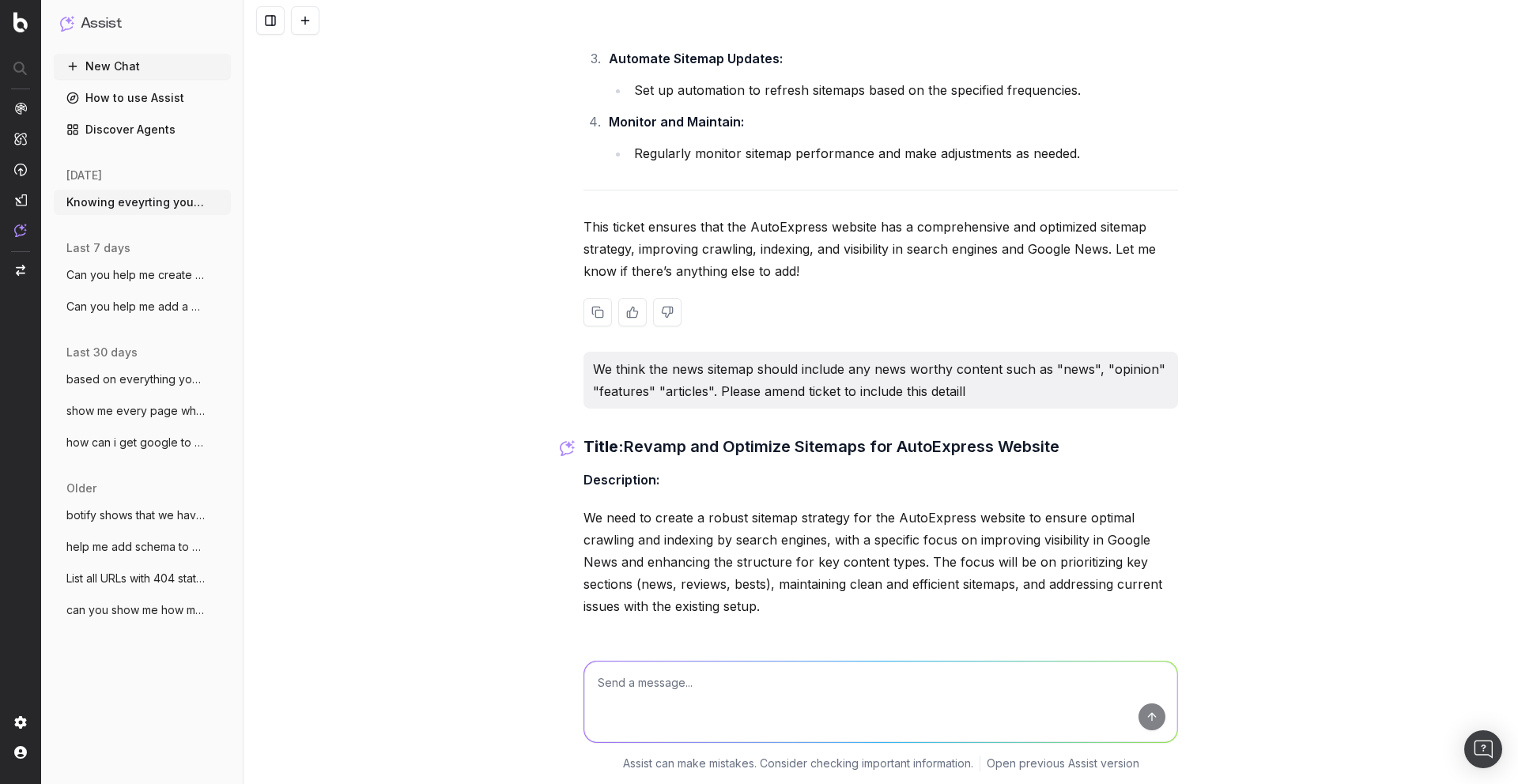
scroll to position [13046, 0]
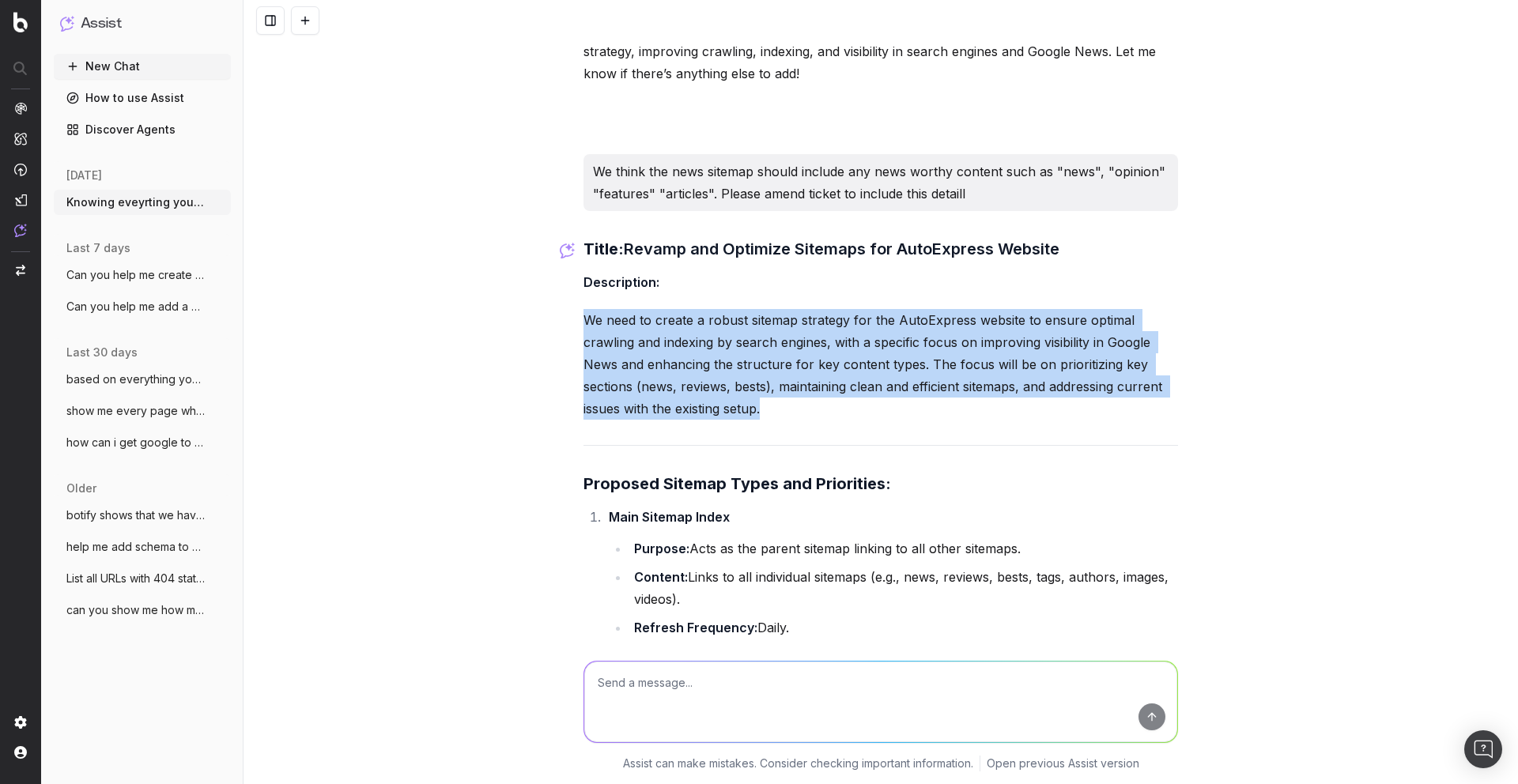
drag, startPoint x: 782, startPoint y: 336, endPoint x: 552, endPoint y: 250, distance: 245.6
click at [552, 250] on div "Knowing eveyrting you know about the autoexpress website, please help me write …" at bounding box center [880, 392] width 1274 height 784
copy p "We need to create a robust sitemap strategy for the AutoExpress website to ensu…"
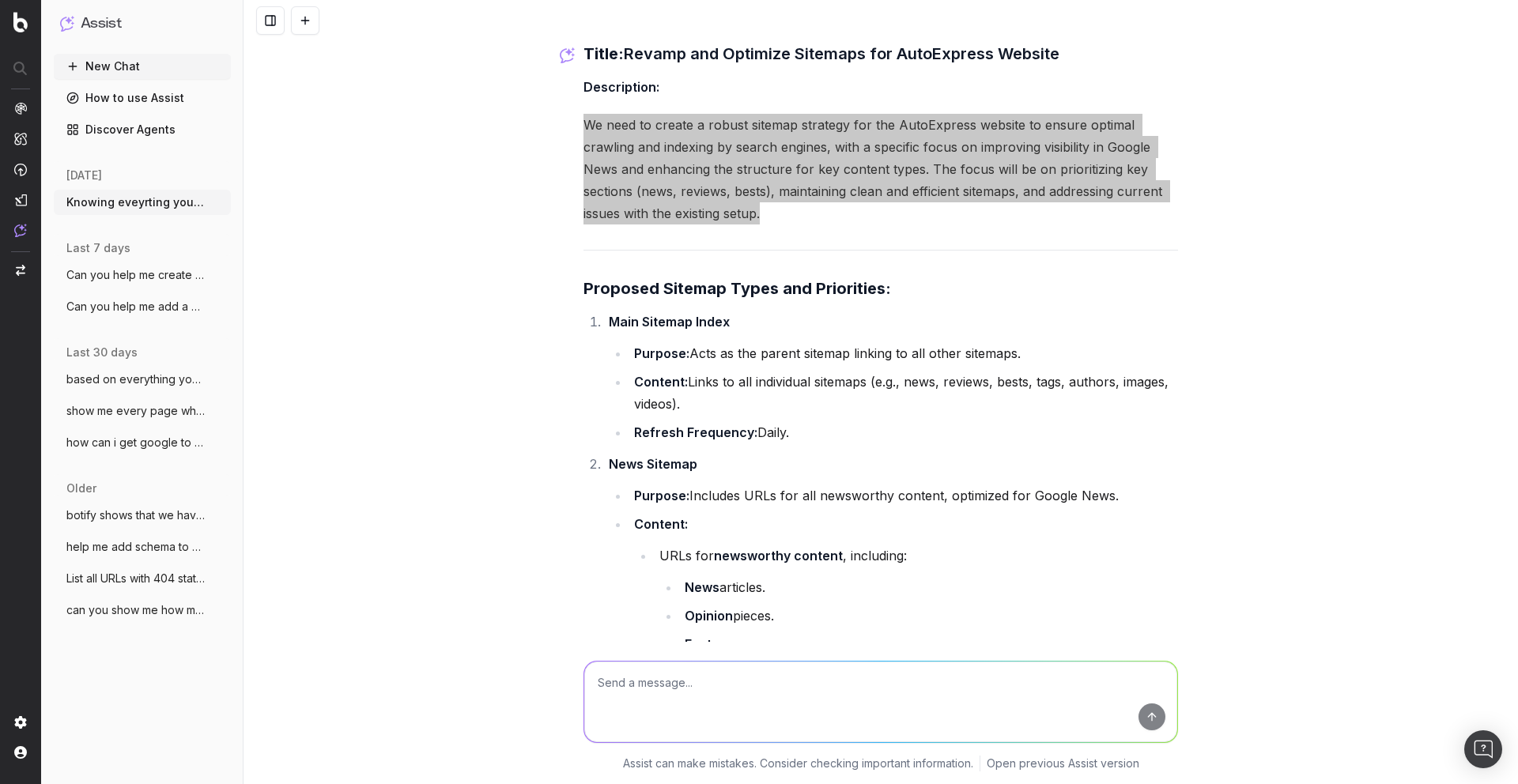
scroll to position [13250, 0]
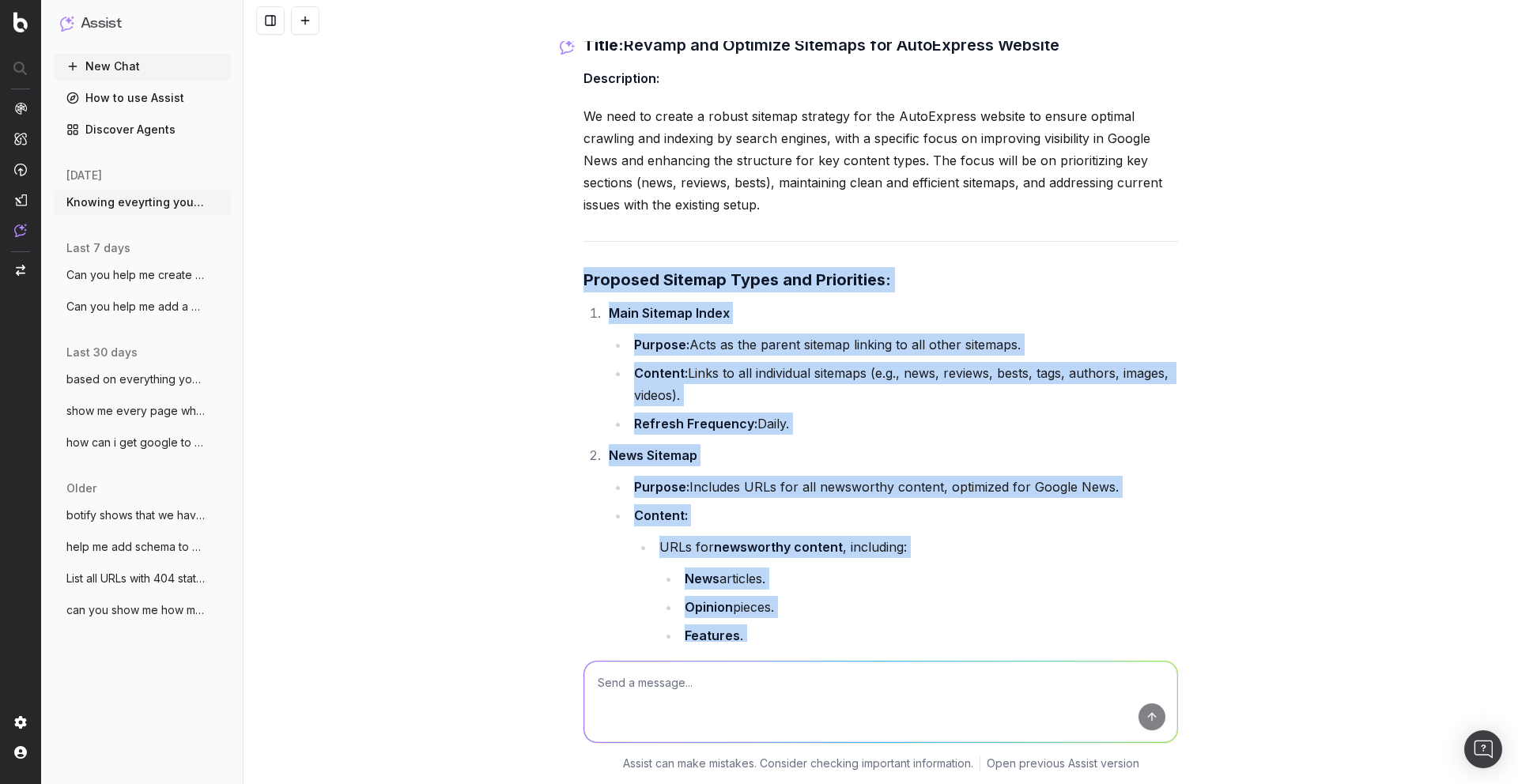
drag, startPoint x: 580, startPoint y: 203, endPoint x: 882, endPoint y: 751, distance: 625.7
click at [882, 751] on div "Knowing eveyrting you know about the autoexpress website, please help me write …" at bounding box center [880, 392] width 1274 height 784
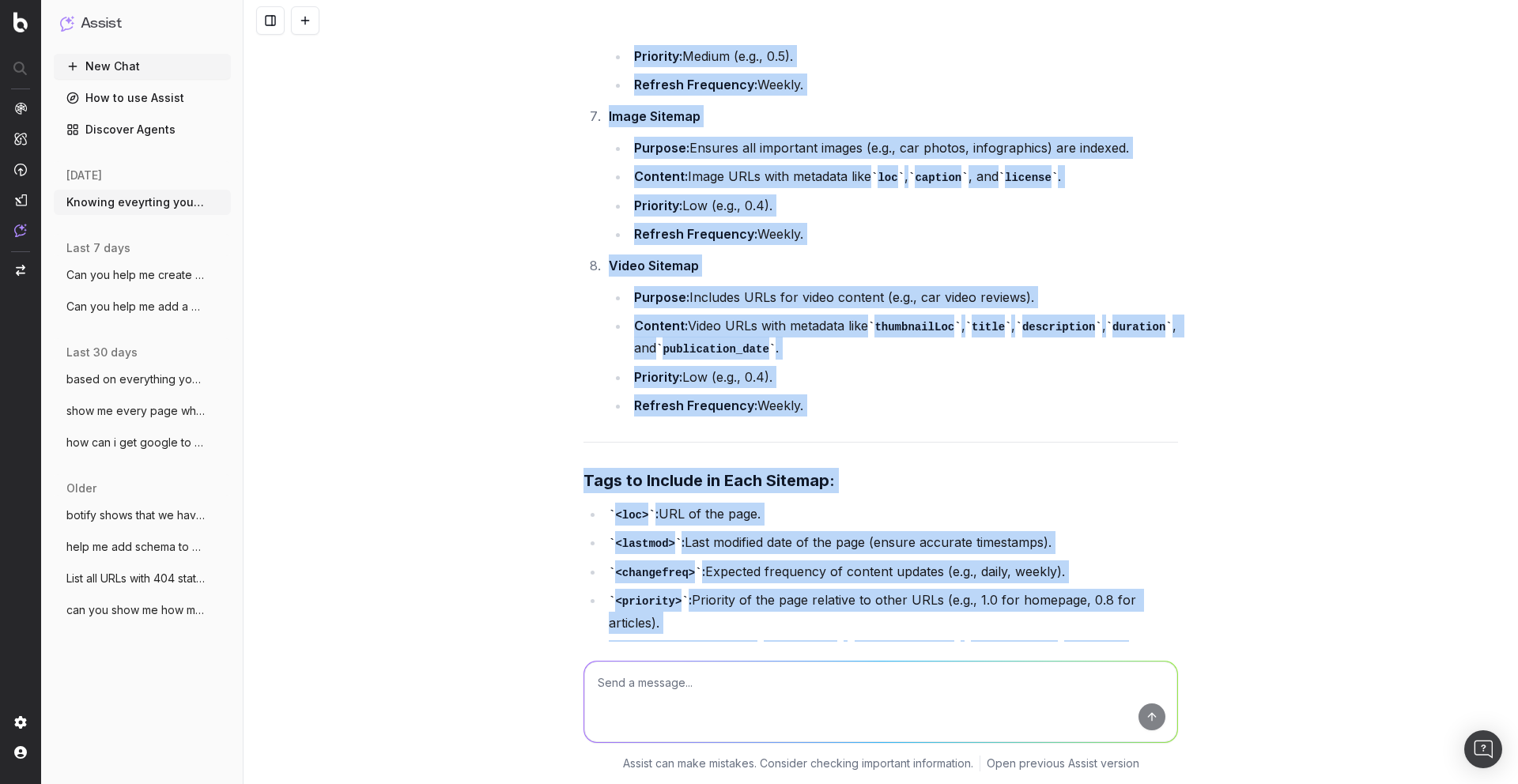
scroll to position [14945, 0]
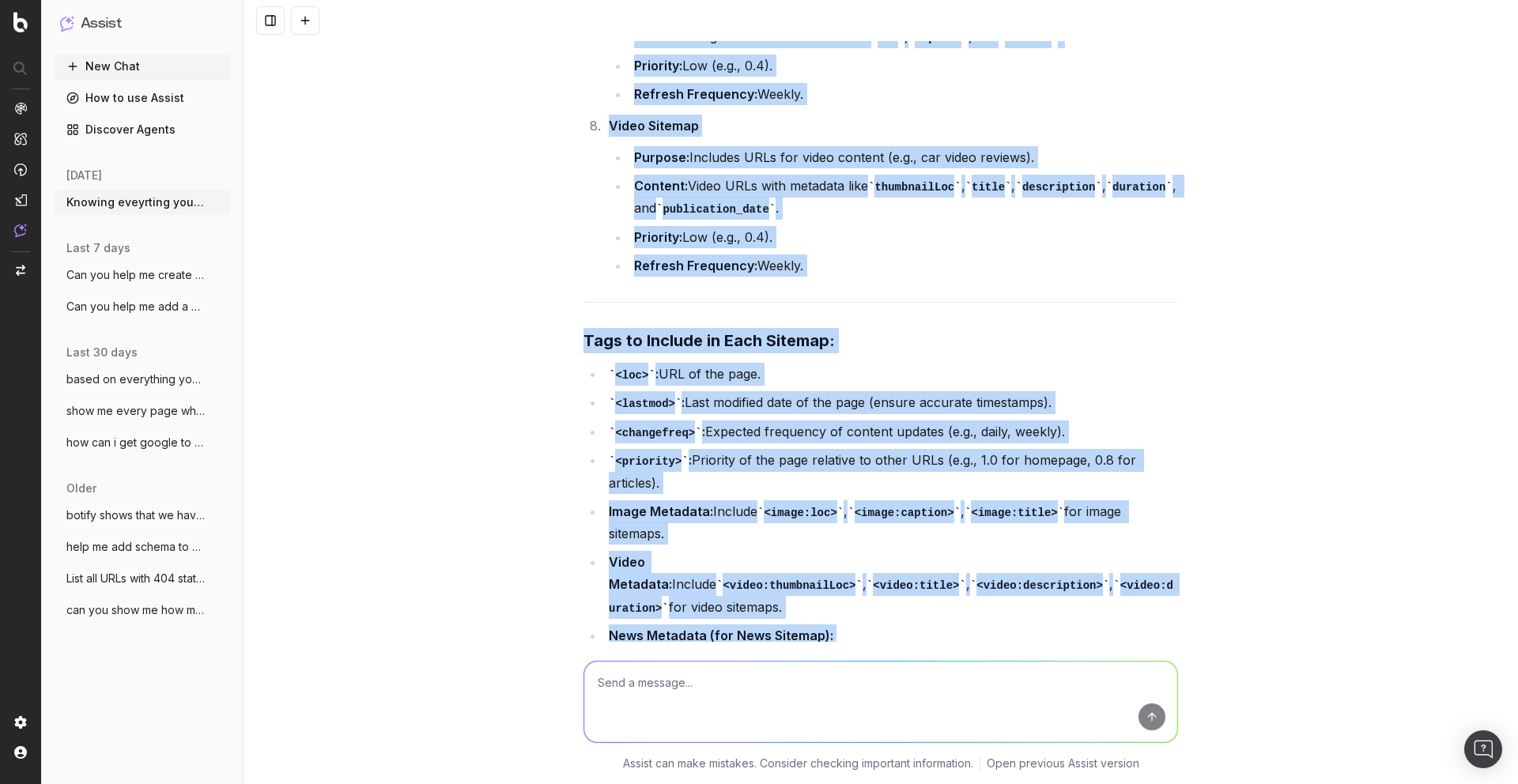
click at [861, 248] on div "Title: Revamp and Optimize Sitemaps for AutoExpress Website Description: We nee…" at bounding box center [880, 253] width 594 height 3829
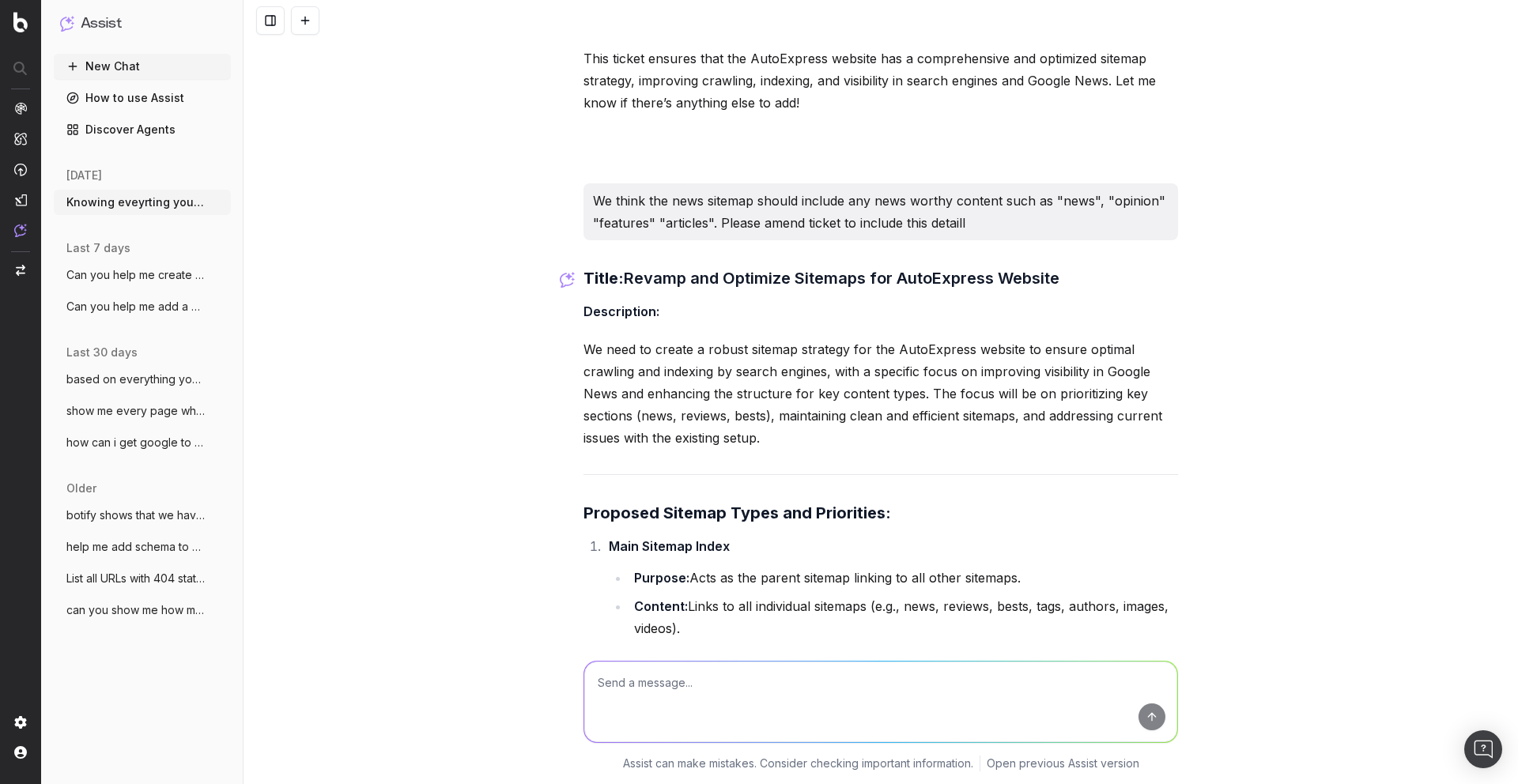
scroll to position [12972, 0]
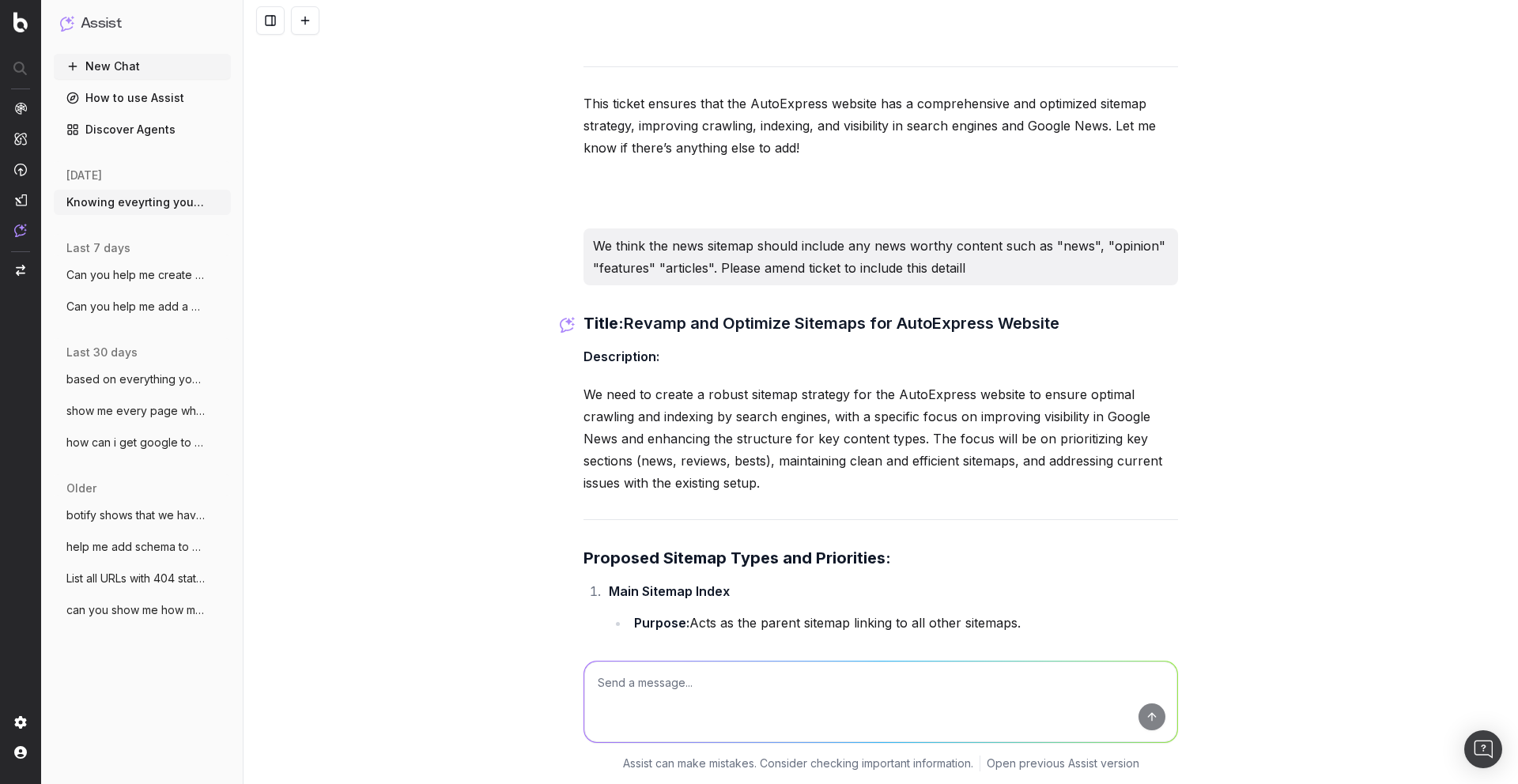
drag, startPoint x: 825, startPoint y: 208, endPoint x: 577, endPoint y: 481, distance: 368.8
copy div "Proposed Sitemap Types and Priorities: Main Sitemap Index Purpose: Acts as the …"
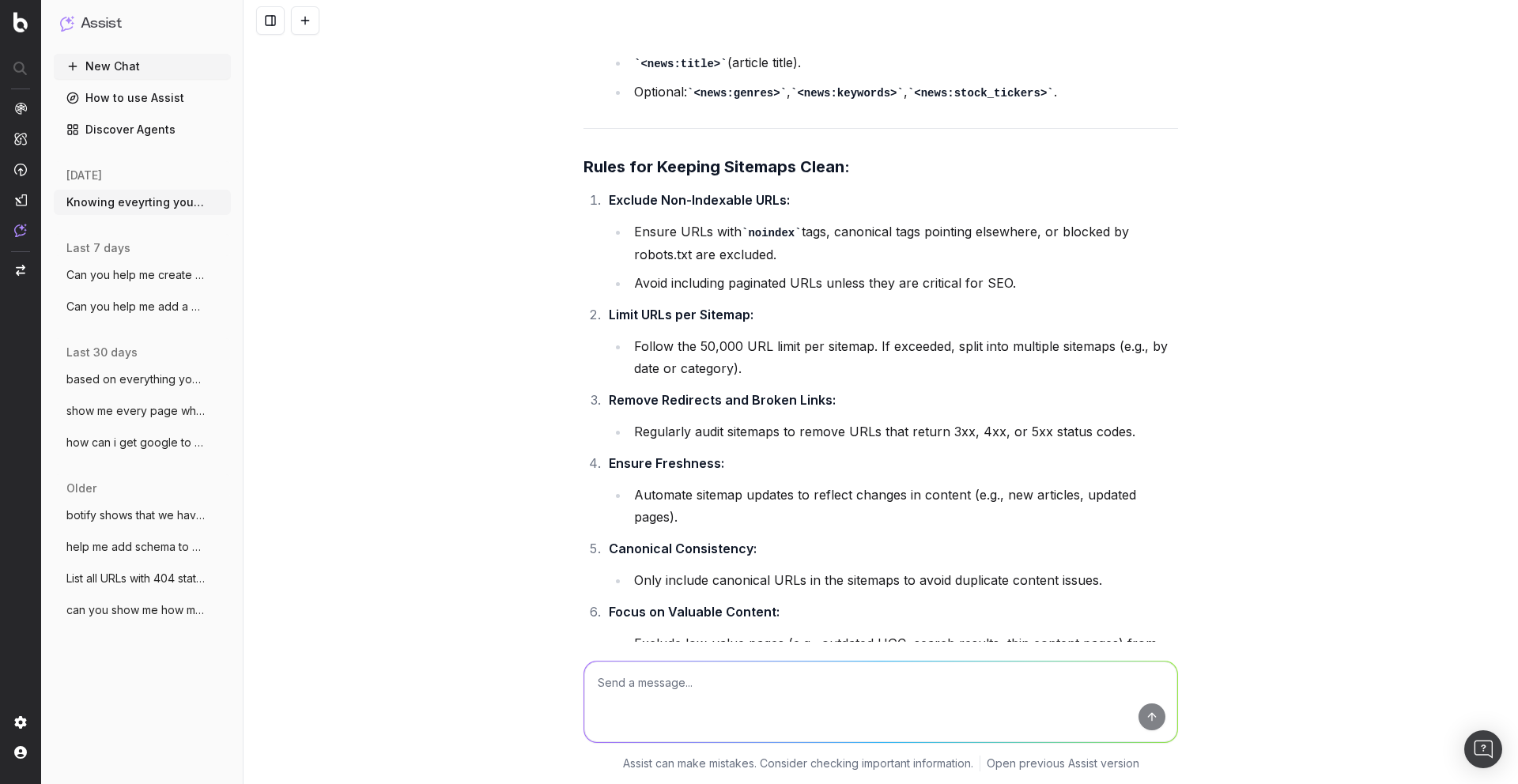
scroll to position [15610, 0]
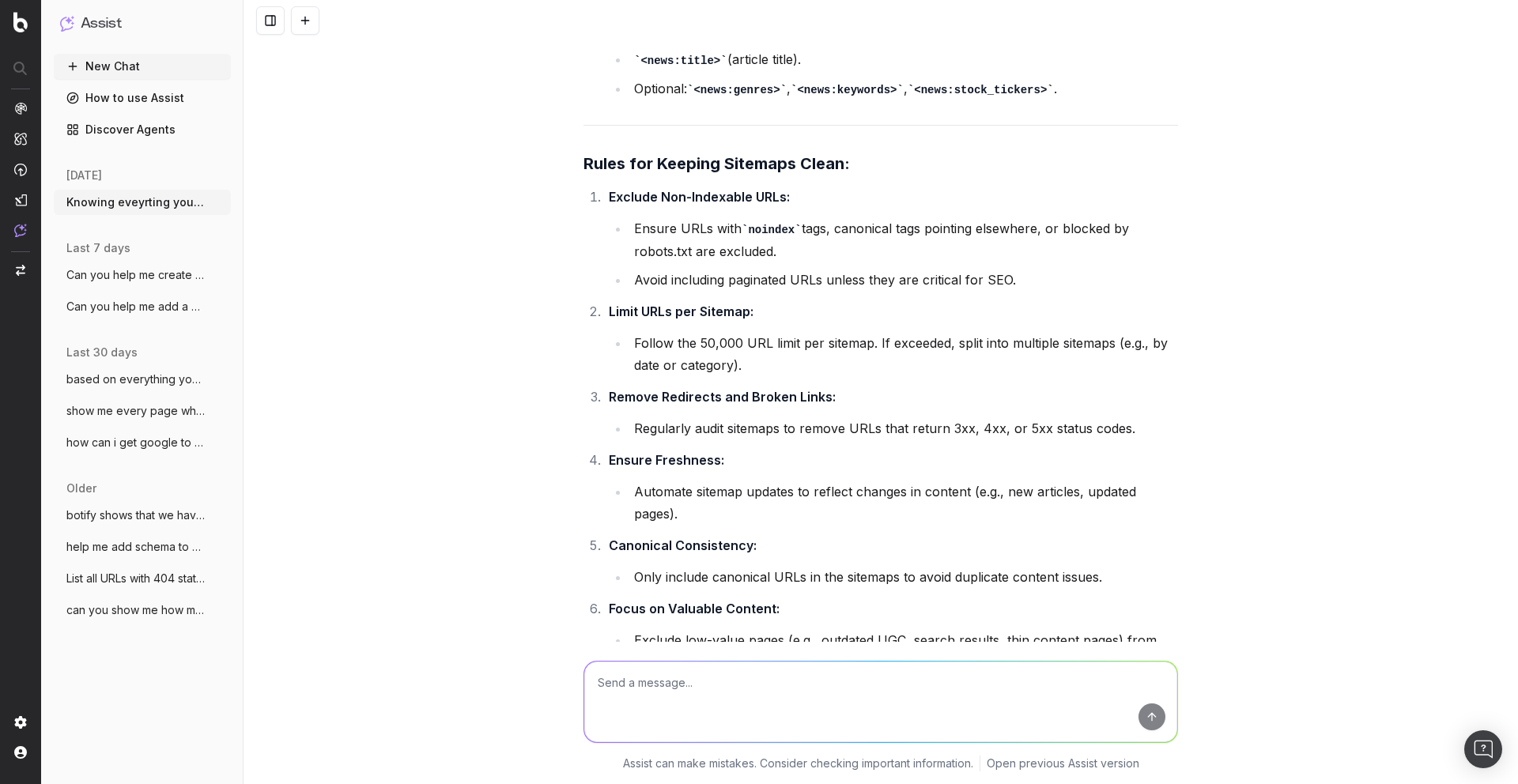
click at [659, 154] on strong "Rules for Keeping Sitemaps Clean:" at bounding box center [717, 163] width 267 height 19
copy strong "Rules for Keeping Sitemaps Clean:"
drag, startPoint x: 602, startPoint y: 109, endPoint x: 858, endPoint y: 578, distance: 534.3
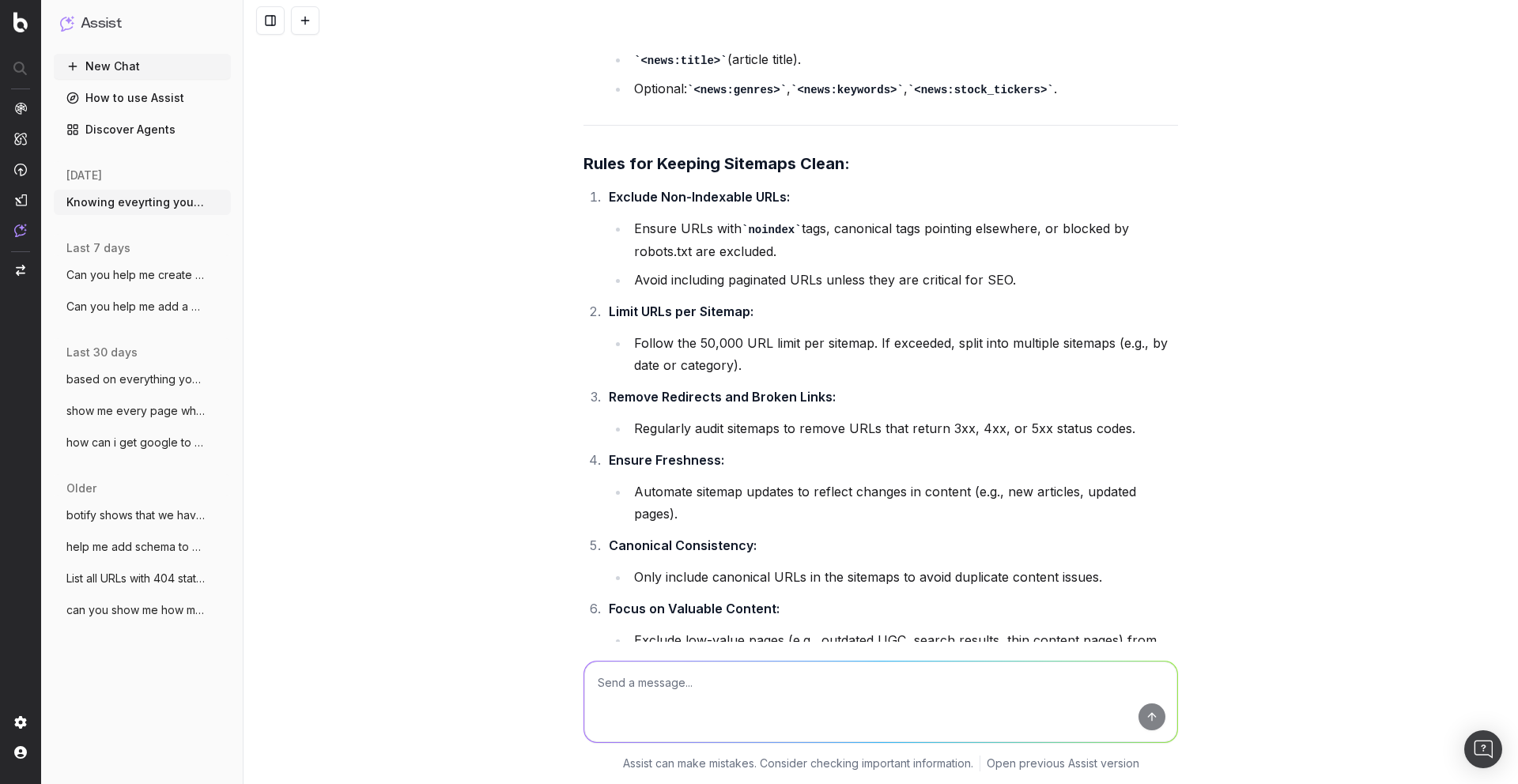
click at [858, 578] on ol "Exclude Non-Indexable URLs: Ensure URLs with noindex tags, canonical tags point…" at bounding box center [880, 429] width 594 height 488
copy li
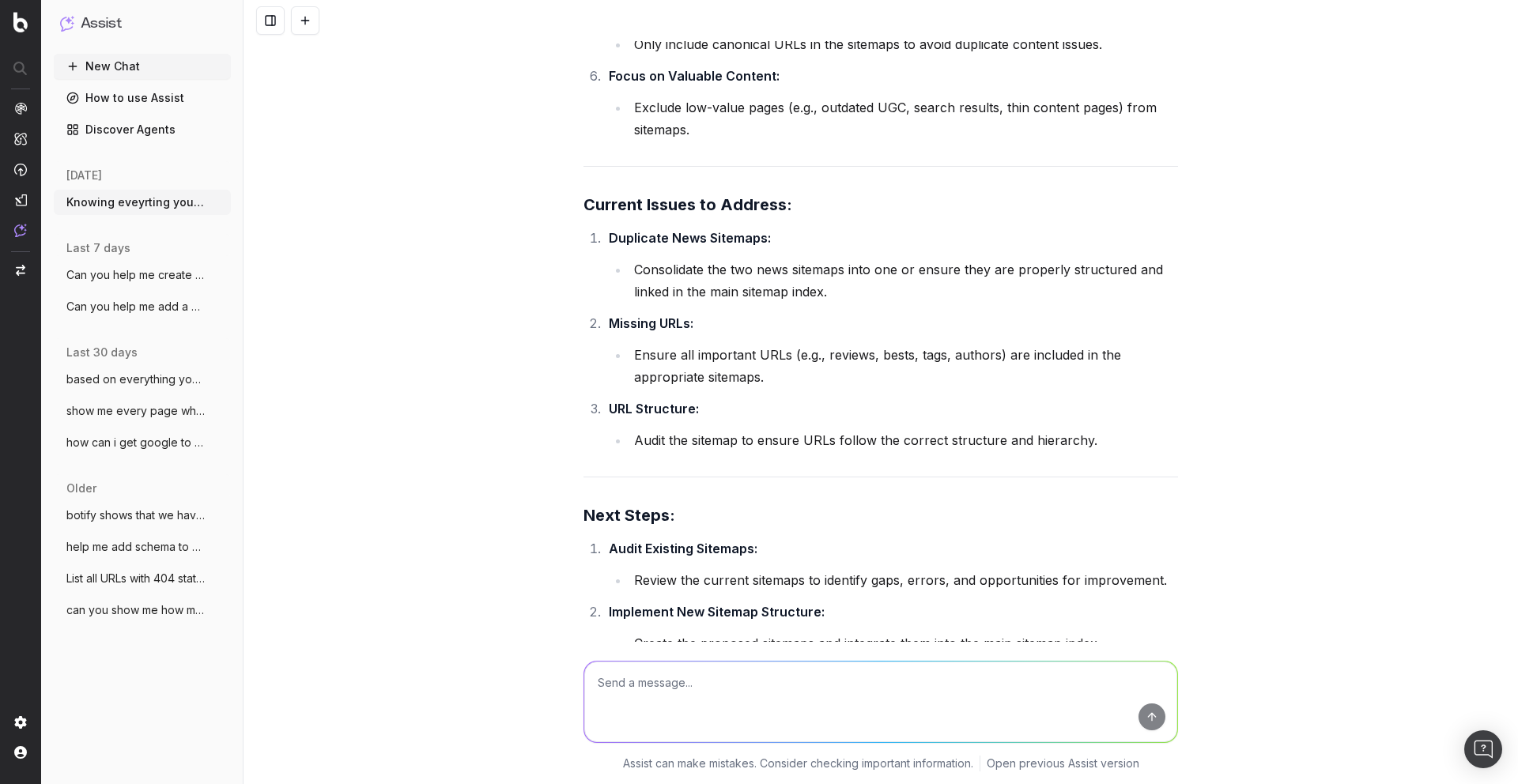
scroll to position [16145, 0]
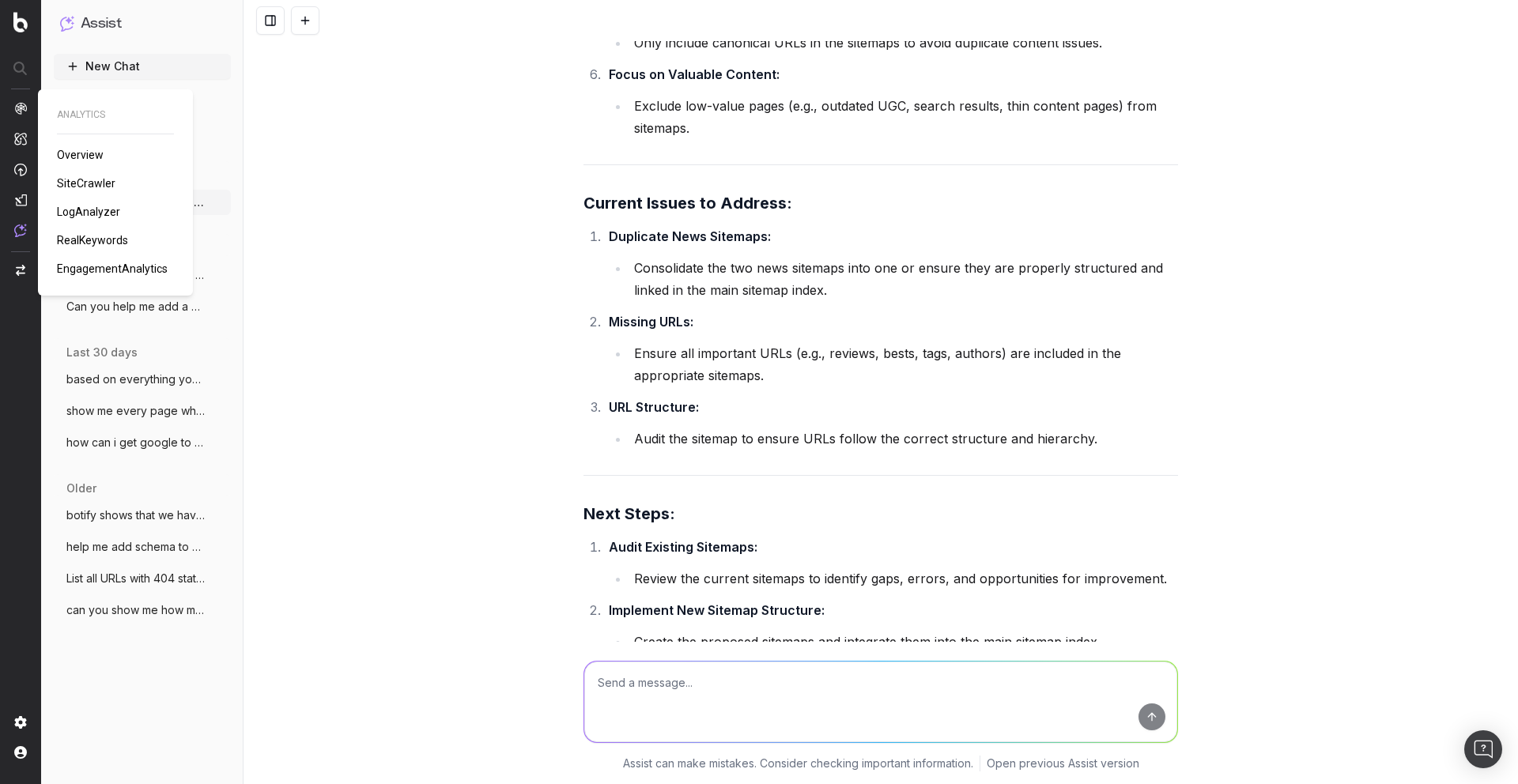
click at [72, 183] on span "SiteCrawler" at bounding box center [86, 183] width 58 height 12
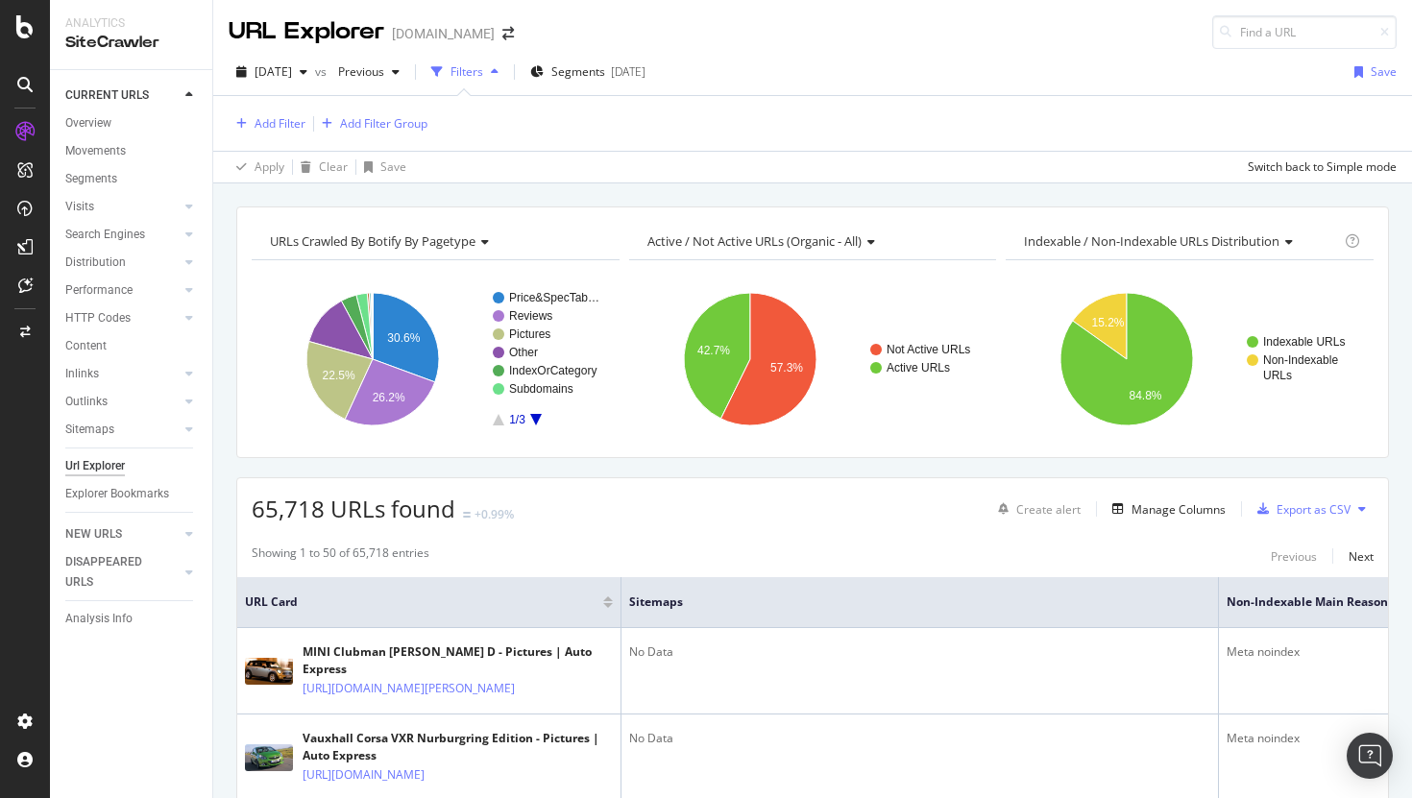
scroll to position [80, 0]
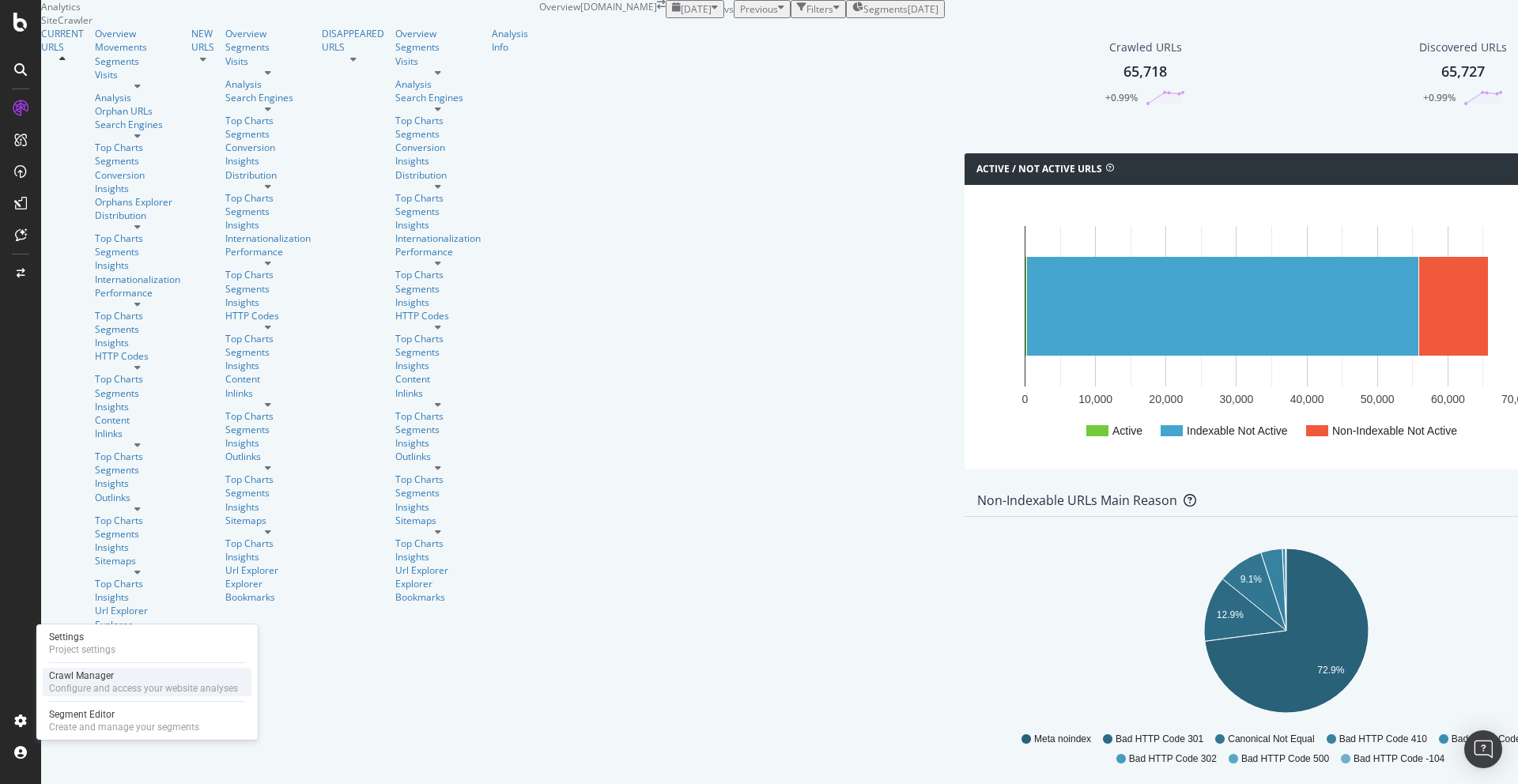
click at [135, 677] on div "Crawl Manager" at bounding box center [144, 675] width 189 height 12
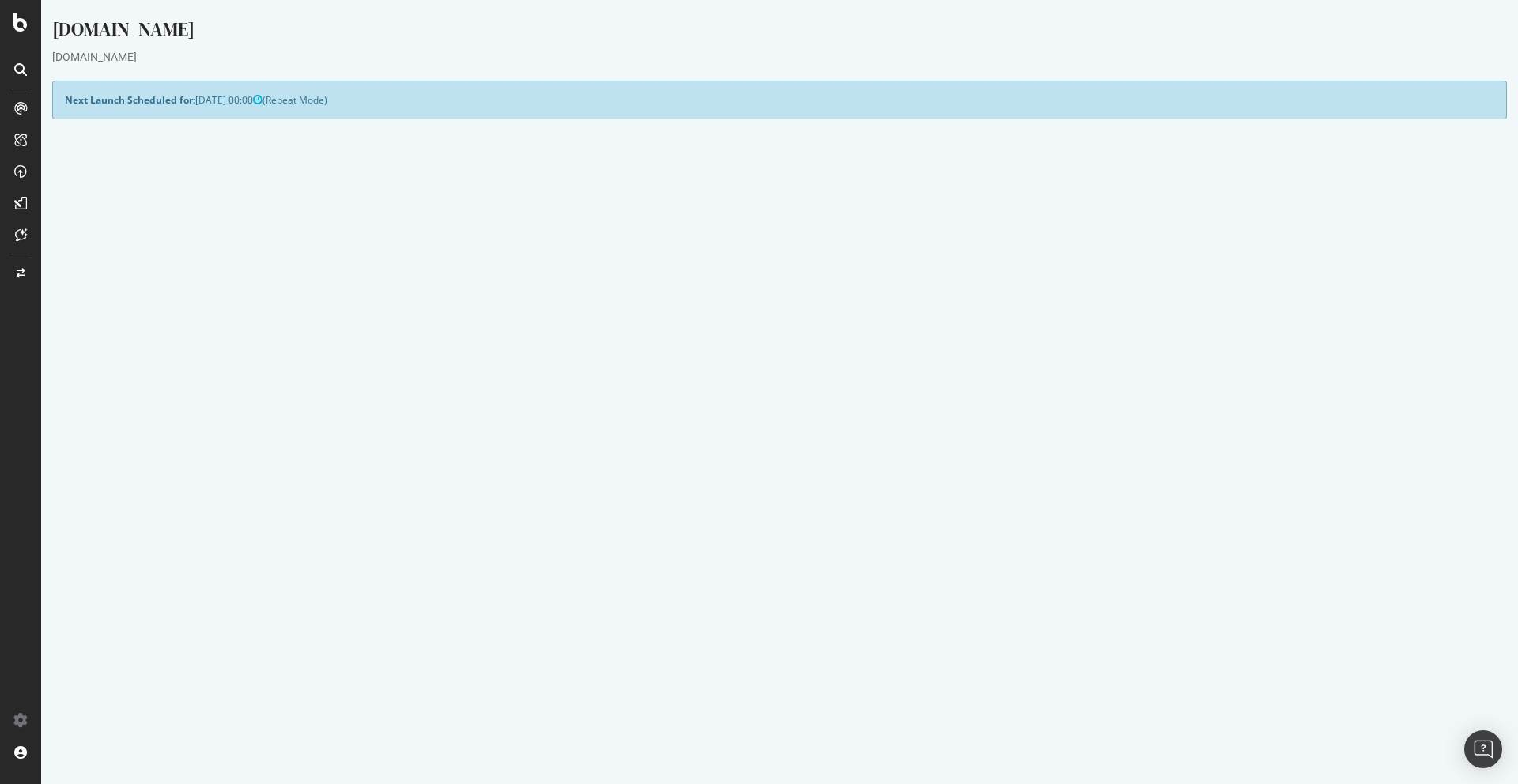
click at [777, 443] on button "Yes! Start Now" at bounding box center [759, 440] width 98 height 26
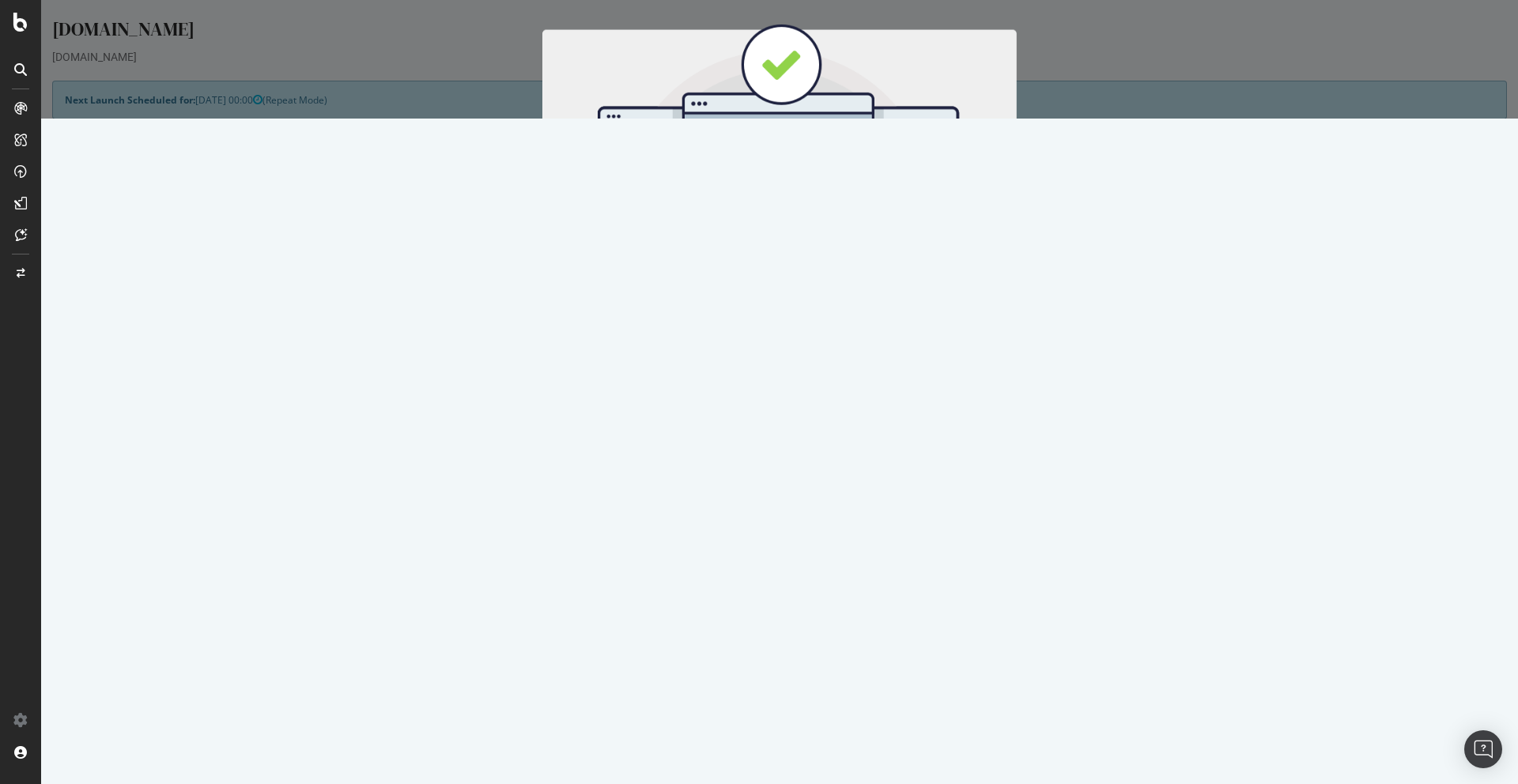
click at [814, 267] on button "Start Now" at bounding box center [809, 262] width 70 height 27
